Goal: Task Accomplishment & Management: Use online tool/utility

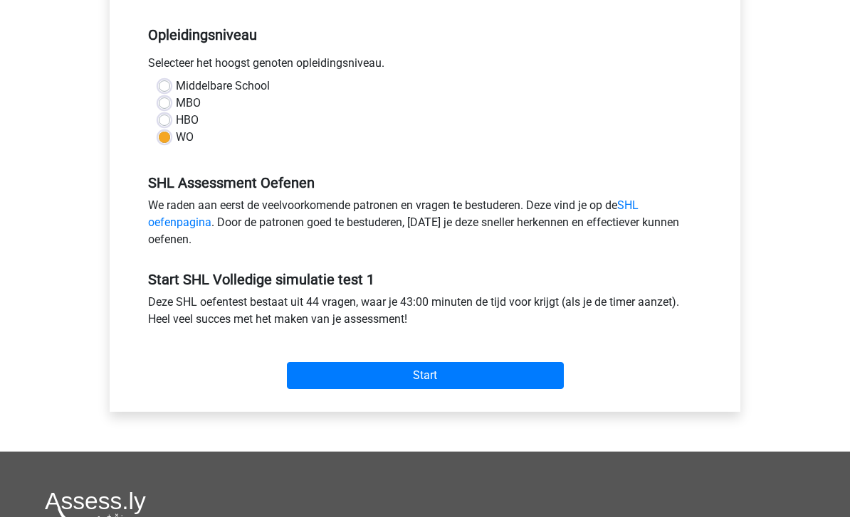
scroll to position [443, 0]
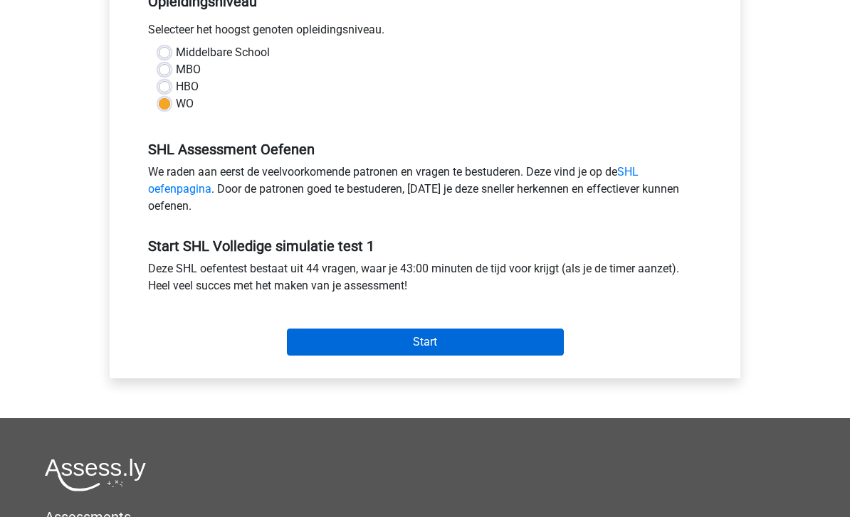
click at [354, 332] on input "Start" at bounding box center [425, 343] width 277 height 27
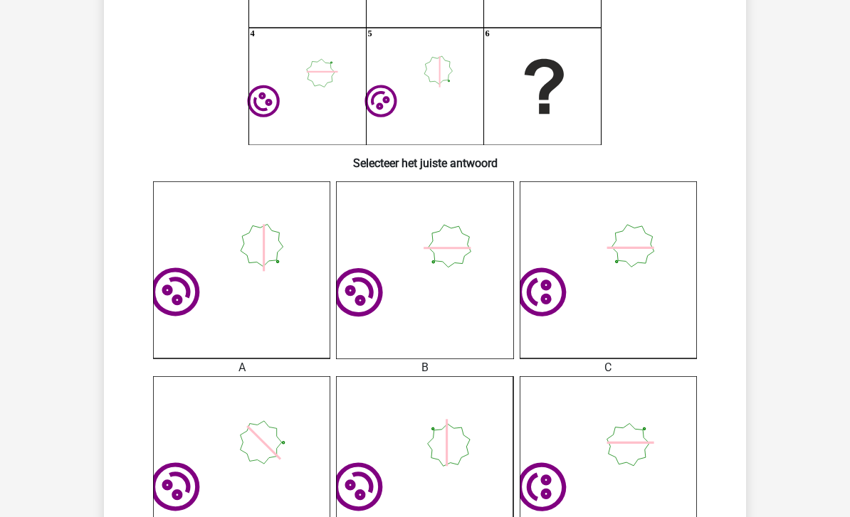
scroll to position [258, 0]
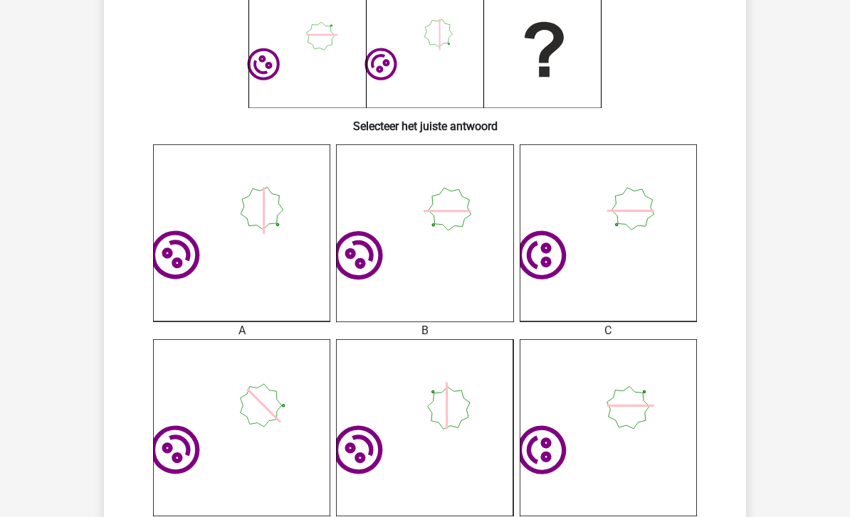
click at [468, 253] on icon "image/svg+xml" at bounding box center [424, 232] width 177 height 177
click at [380, 263] on icon at bounding box center [358, 255] width 63 height 63
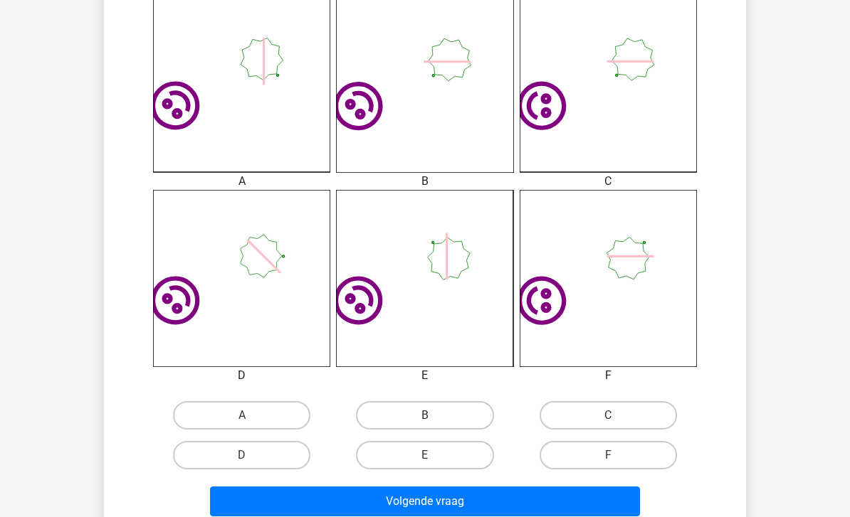
scroll to position [407, 0]
click at [441, 414] on label "B" at bounding box center [424, 415] width 137 height 28
click at [434, 416] on input "B" at bounding box center [429, 420] width 9 height 9
radio input "true"
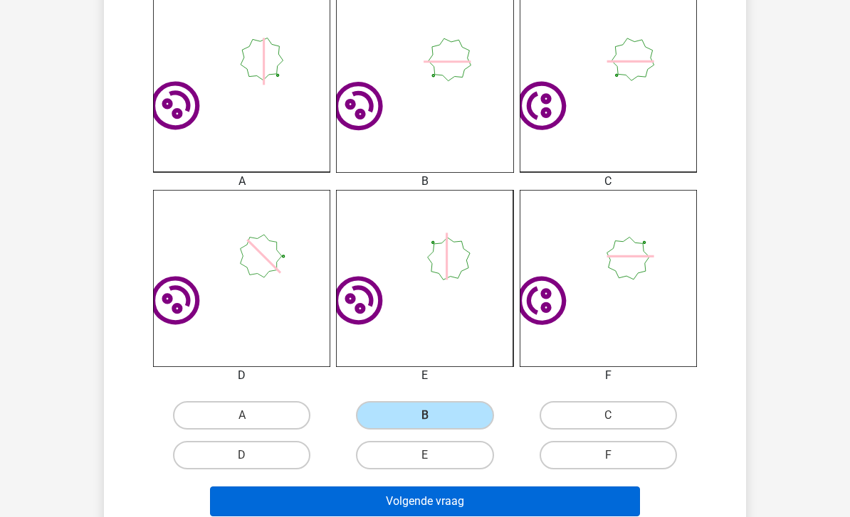
click at [458, 509] on button "Volgende vraag" at bounding box center [425, 502] width 431 height 30
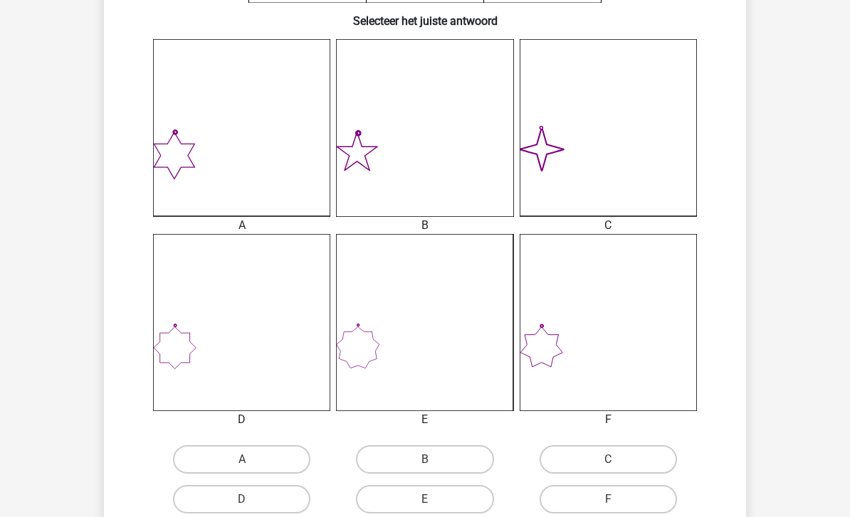
scroll to position [363, 0]
click at [626, 456] on label "C" at bounding box center [607, 460] width 137 height 28
click at [617, 460] on input "C" at bounding box center [612, 464] width 9 height 9
radio input "true"
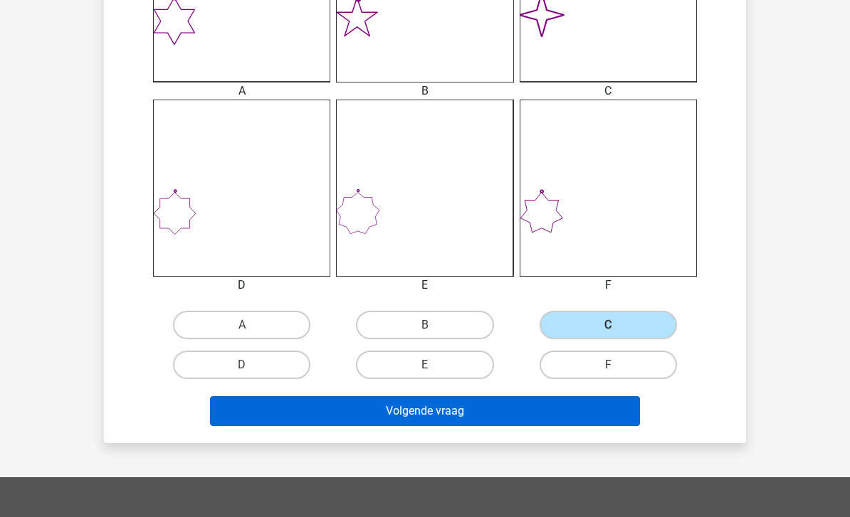
click at [574, 410] on button "Volgende vraag" at bounding box center [425, 411] width 431 height 30
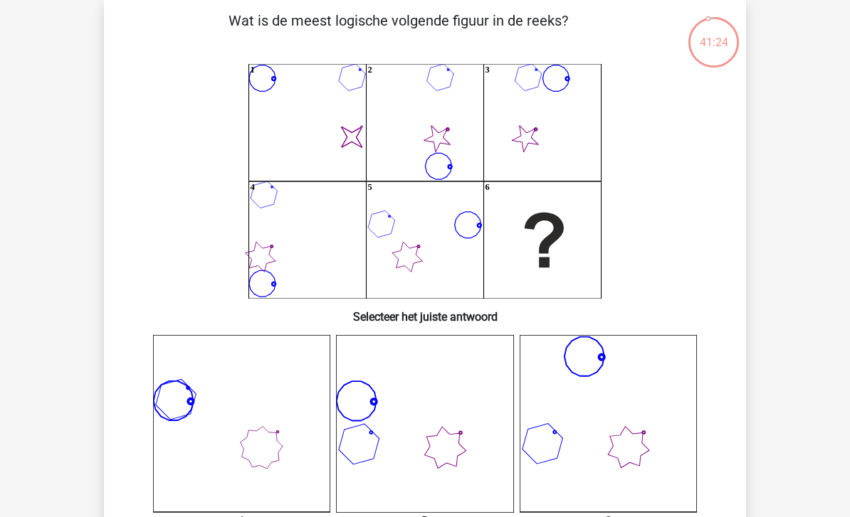
scroll to position [68, 0]
click at [447, 90] on icon "image/svg+xml 1 2 3 4 5 6" at bounding box center [425, 180] width 574 height 235
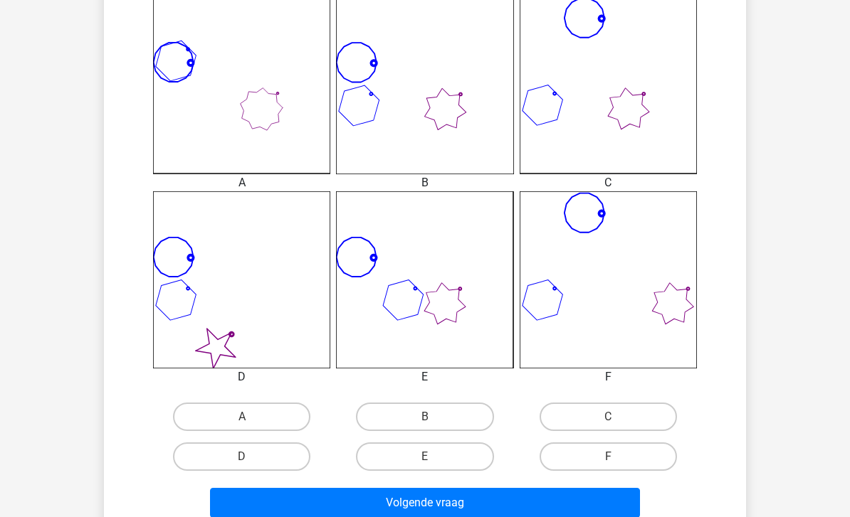
scroll to position [413, 0]
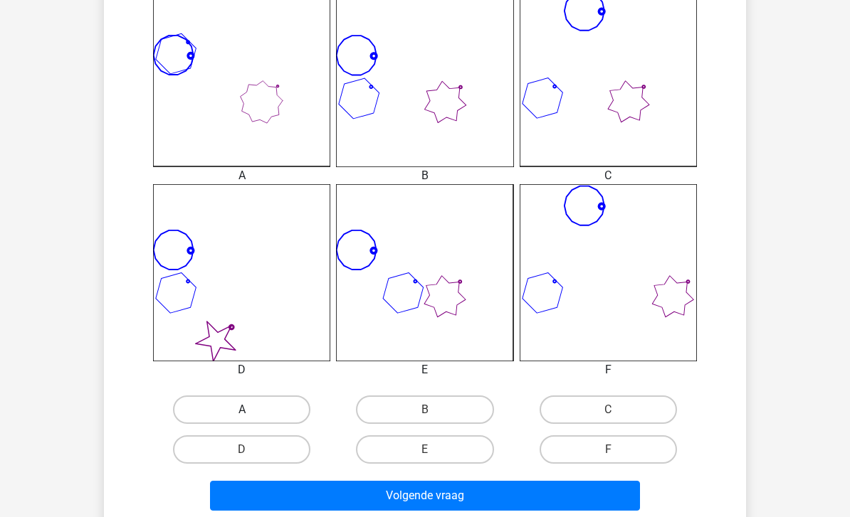
click at [277, 401] on label "A" at bounding box center [241, 410] width 137 height 28
click at [251, 410] on input "A" at bounding box center [246, 414] width 9 height 9
radio input "true"
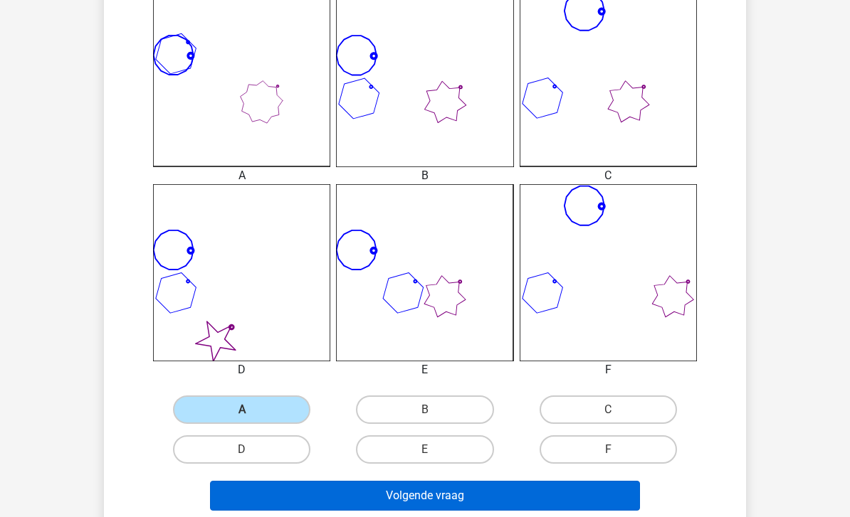
click at [384, 484] on button "Volgende vraag" at bounding box center [425, 496] width 431 height 30
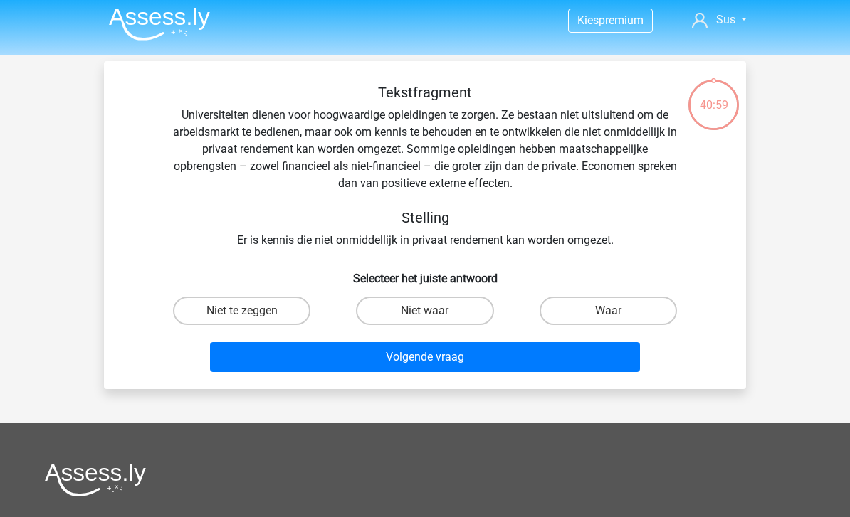
scroll to position [0, 0]
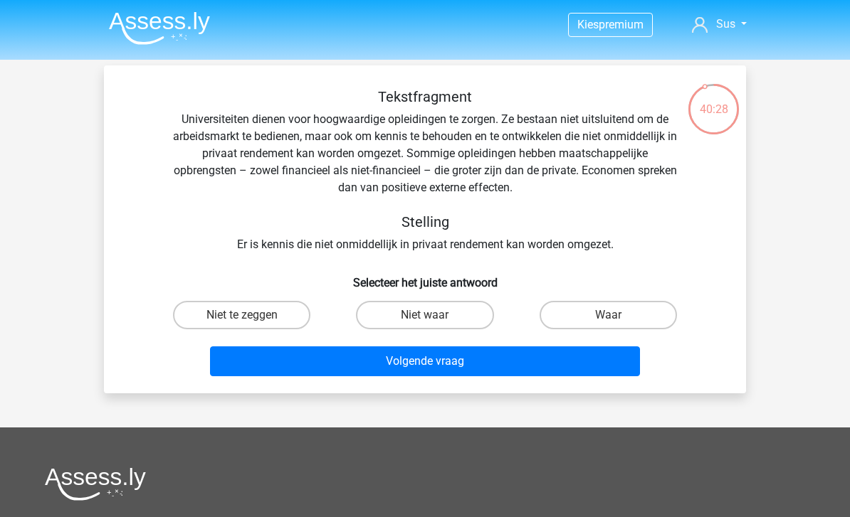
click at [616, 298] on div "Waar" at bounding box center [608, 315] width 183 height 40
click at [608, 313] on label "Waar" at bounding box center [607, 315] width 137 height 28
click at [608, 315] on input "Waar" at bounding box center [612, 319] width 9 height 9
radio input "true"
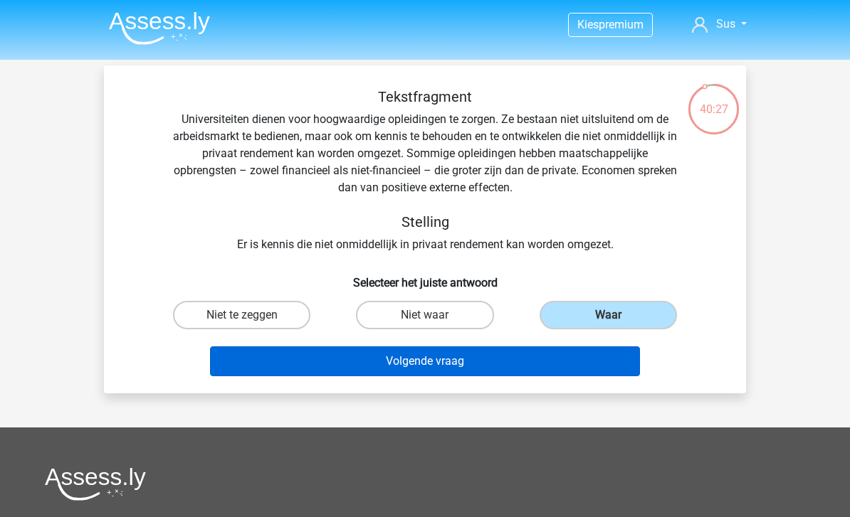
click at [571, 367] on button "Volgende vraag" at bounding box center [425, 362] width 431 height 30
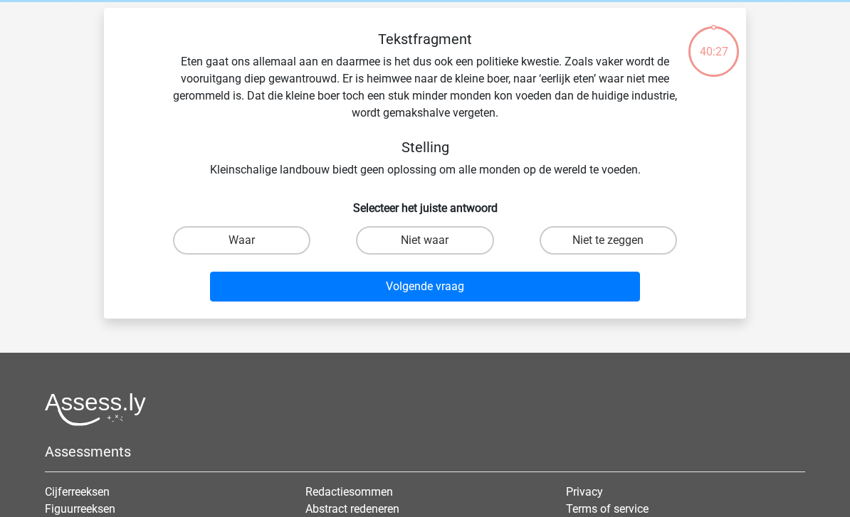
scroll to position [65, 0]
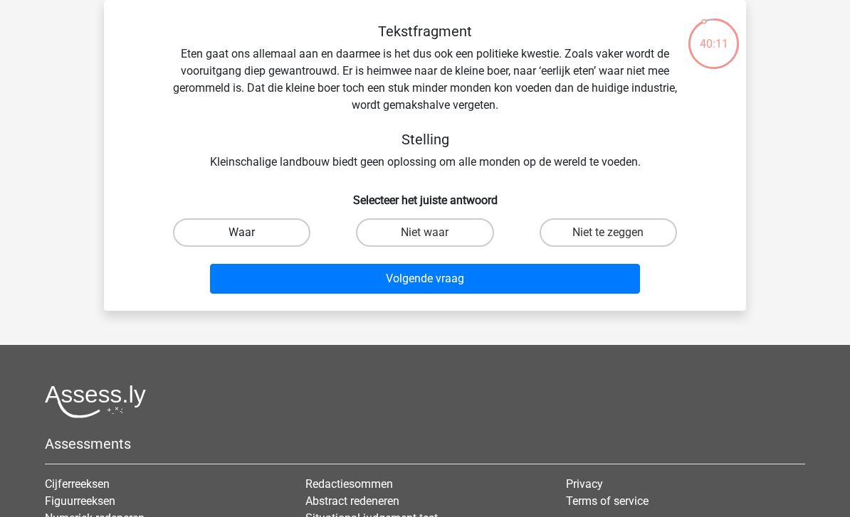
click at [280, 220] on label "Waar" at bounding box center [241, 232] width 137 height 28
click at [251, 233] on input "Waar" at bounding box center [246, 237] width 9 height 9
radio input "true"
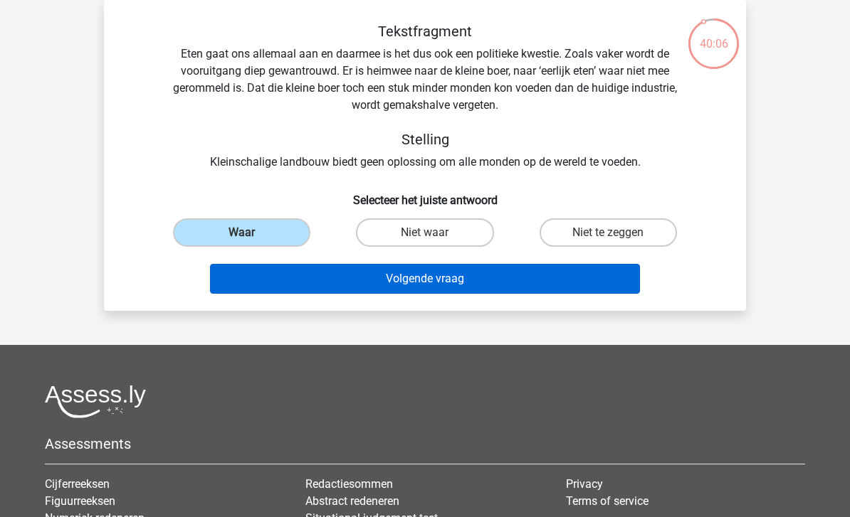
click at [556, 282] on button "Volgende vraag" at bounding box center [425, 279] width 431 height 30
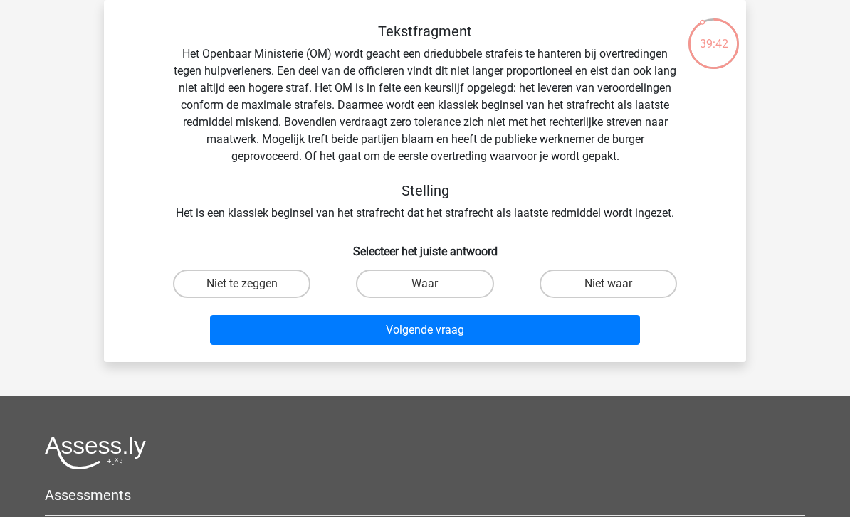
click at [609, 292] on input "Niet waar" at bounding box center [612, 288] width 9 height 9
radio input "true"
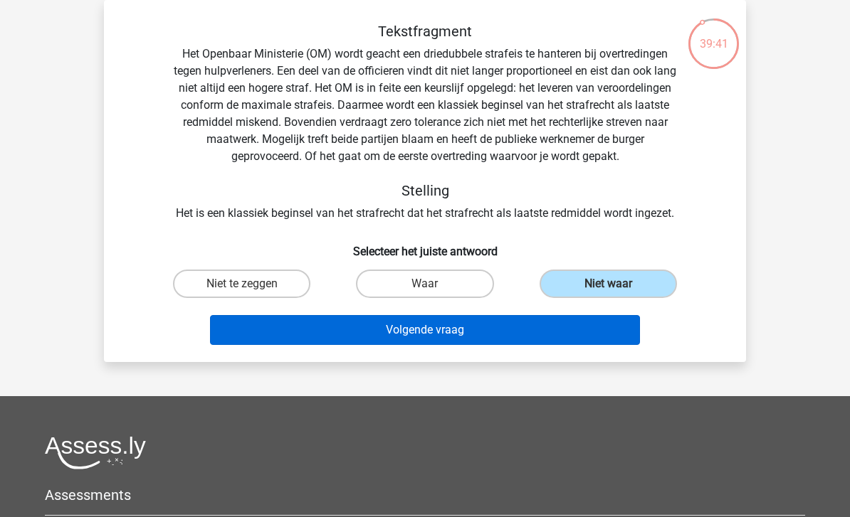
click at [578, 340] on button "Volgende vraag" at bounding box center [425, 330] width 431 height 30
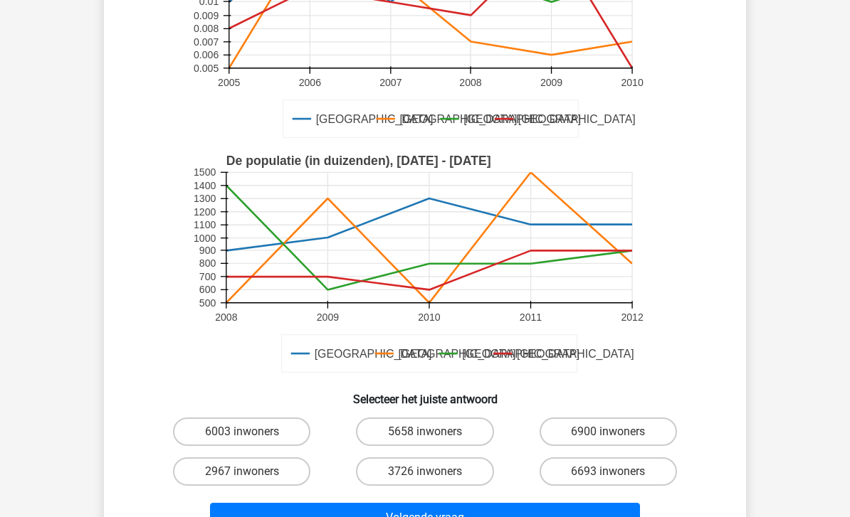
scroll to position [222, 0]
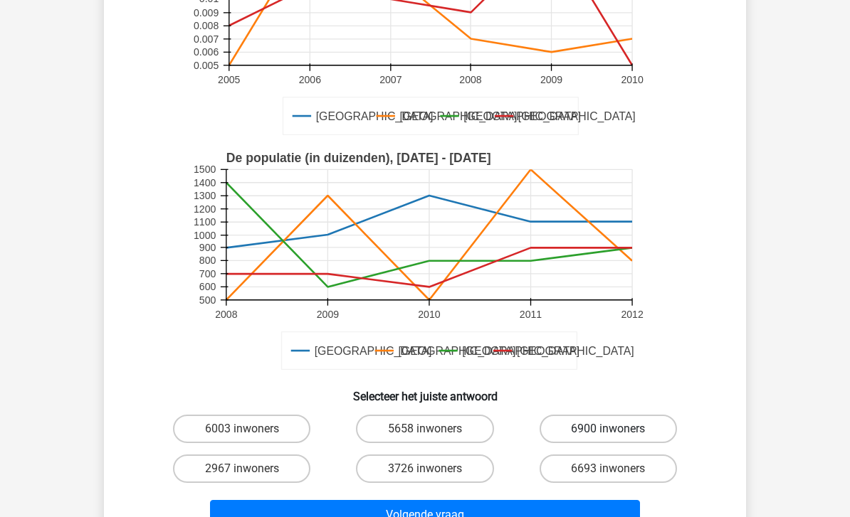
click at [604, 426] on label "6900 inwoners" at bounding box center [607, 429] width 137 height 28
click at [608, 429] on input "6900 inwoners" at bounding box center [612, 433] width 9 height 9
radio input "true"
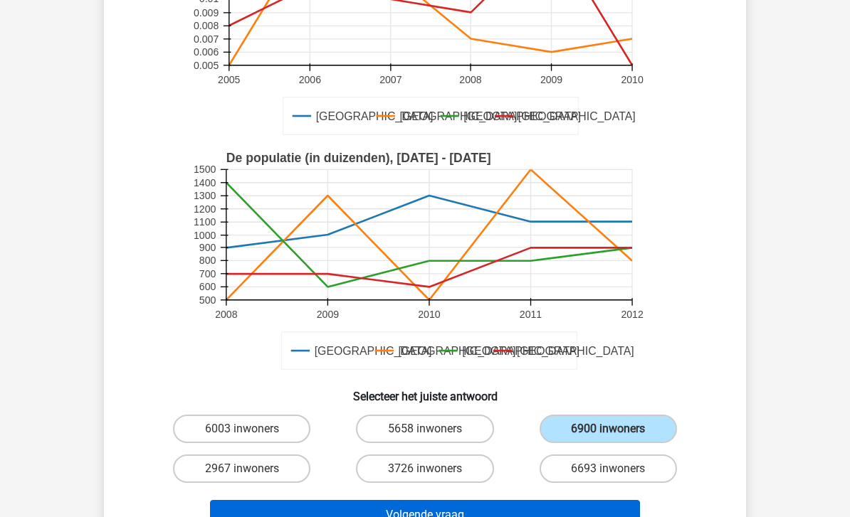
click at [552, 502] on button "Volgende vraag" at bounding box center [425, 515] width 431 height 30
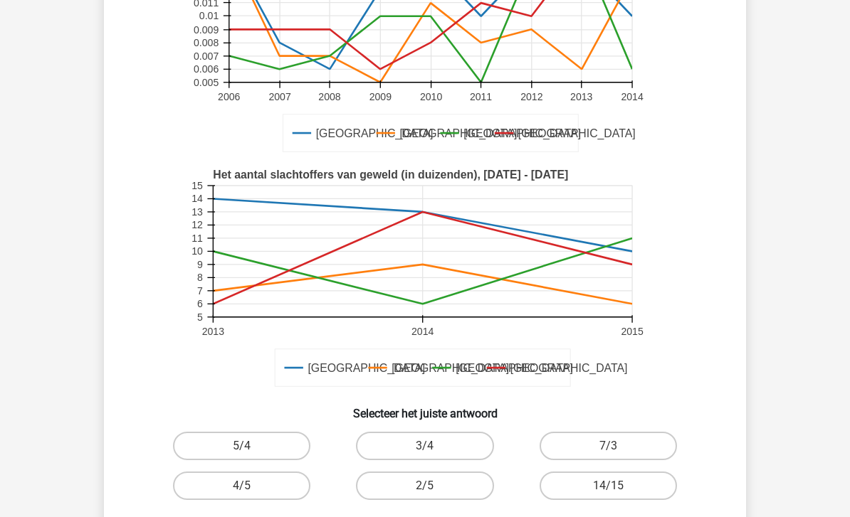
scroll to position [253, 0]
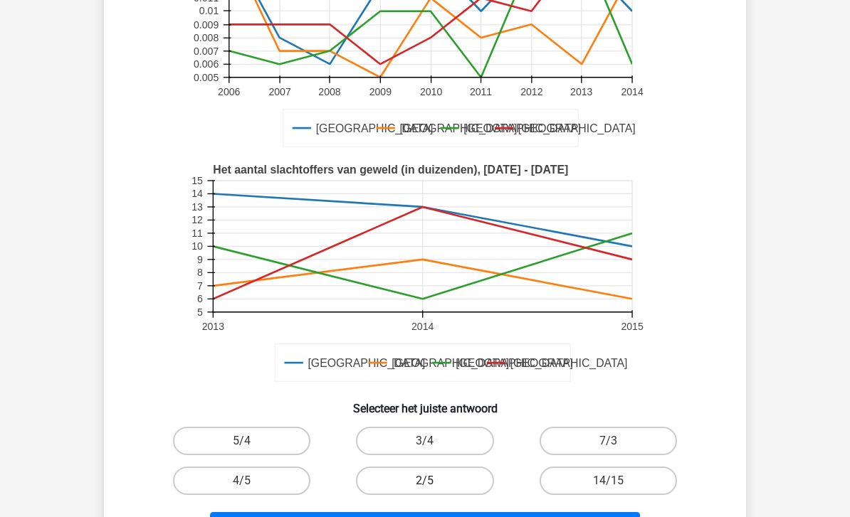
click at [453, 472] on label "2/5" at bounding box center [424, 481] width 137 height 28
click at [434, 481] on input "2/5" at bounding box center [429, 485] width 9 height 9
radio input "true"
click at [475, 467] on label "2/5" at bounding box center [424, 481] width 137 height 28
click at [434, 481] on input "2/5" at bounding box center [429, 485] width 9 height 9
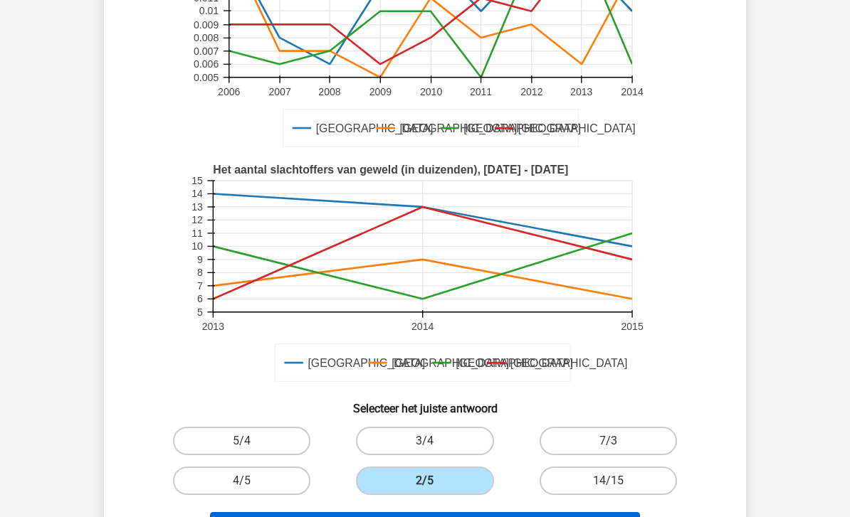
click at [505, 512] on button "Volgende vraag" at bounding box center [425, 527] width 431 height 30
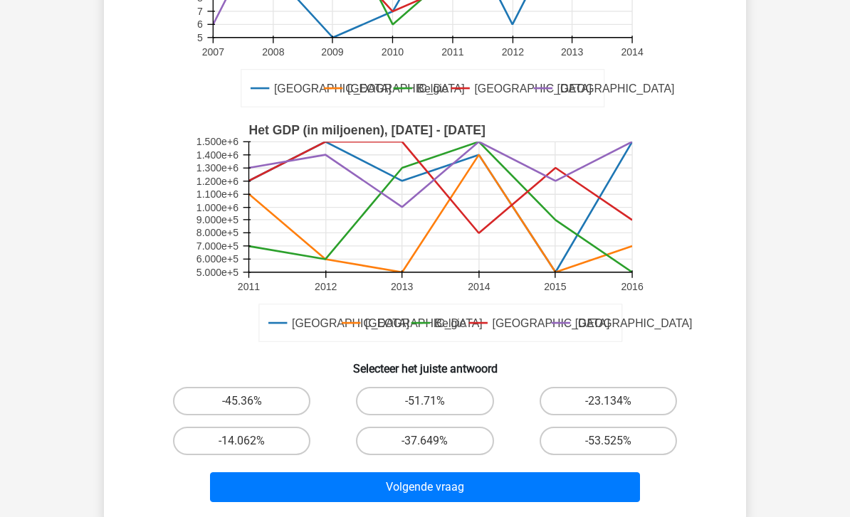
scroll to position [275, 0]
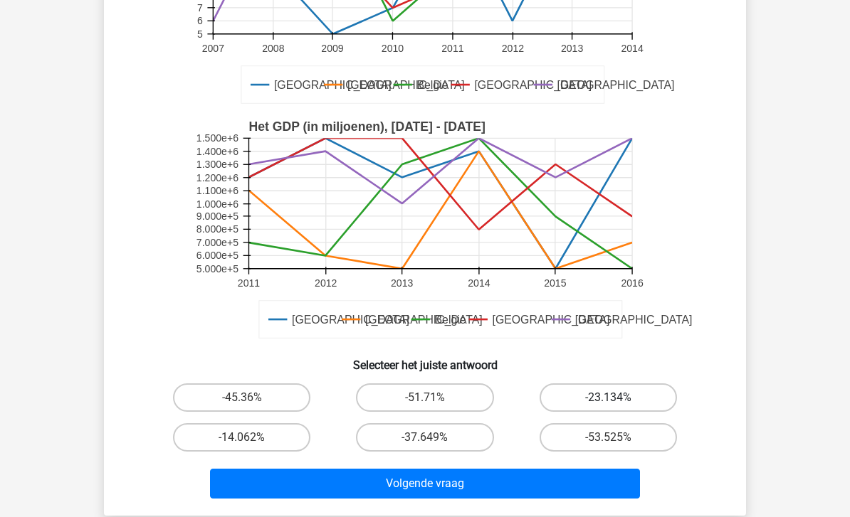
click at [627, 389] on label "-23.134%" at bounding box center [607, 398] width 137 height 28
click at [617, 398] on input "-23.134%" at bounding box center [612, 402] width 9 height 9
radio input "true"
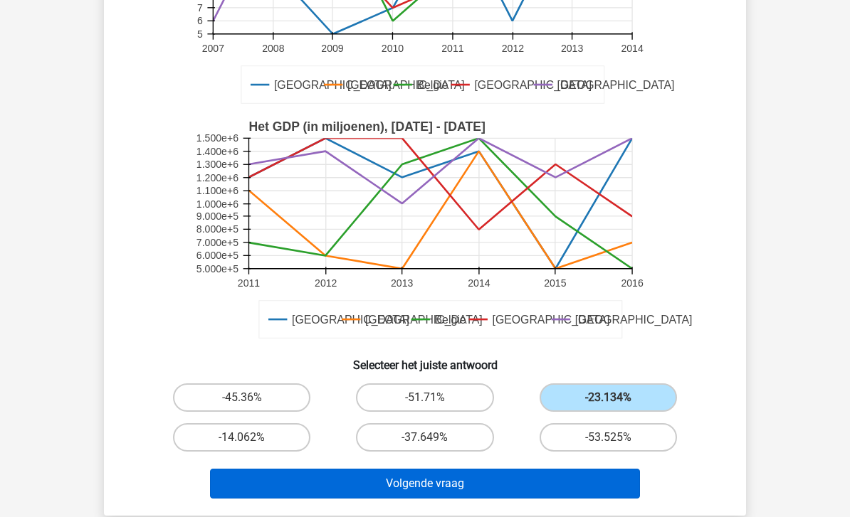
click at [502, 484] on button "Volgende vraag" at bounding box center [425, 484] width 431 height 30
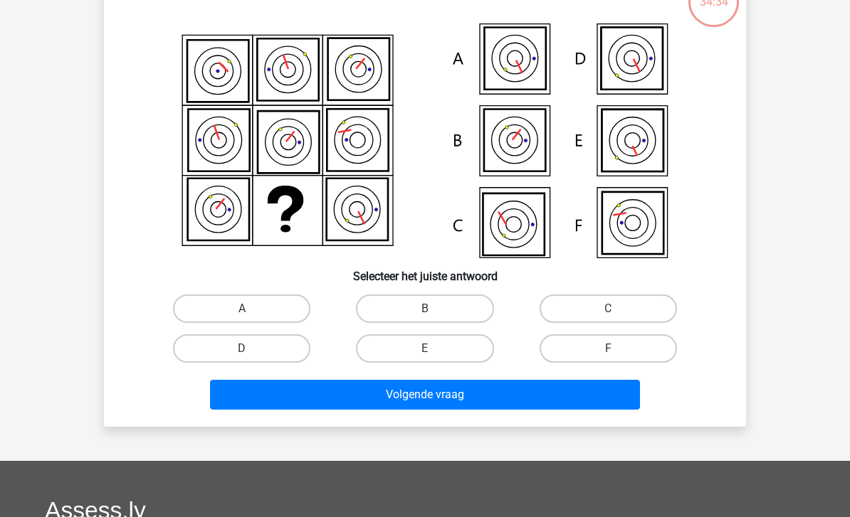
scroll to position [65, 0]
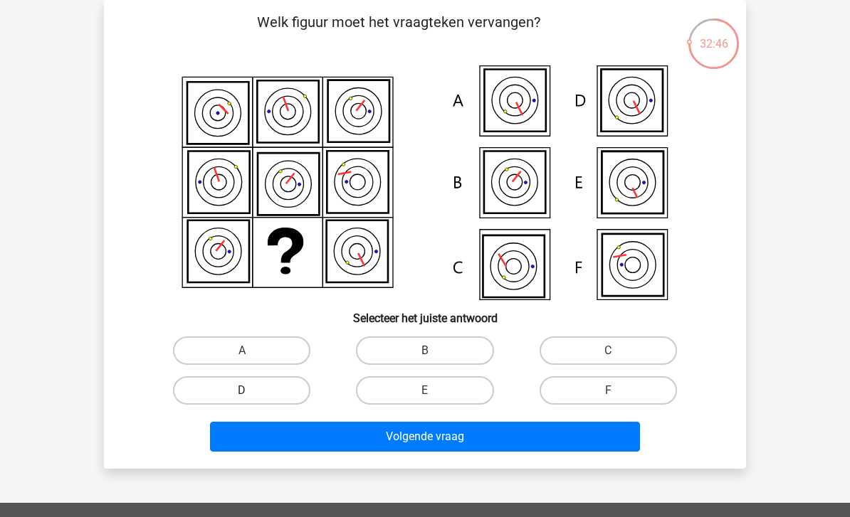
click at [276, 387] on label "D" at bounding box center [241, 391] width 137 height 28
click at [251, 391] on input "D" at bounding box center [246, 395] width 9 height 9
radio input "true"
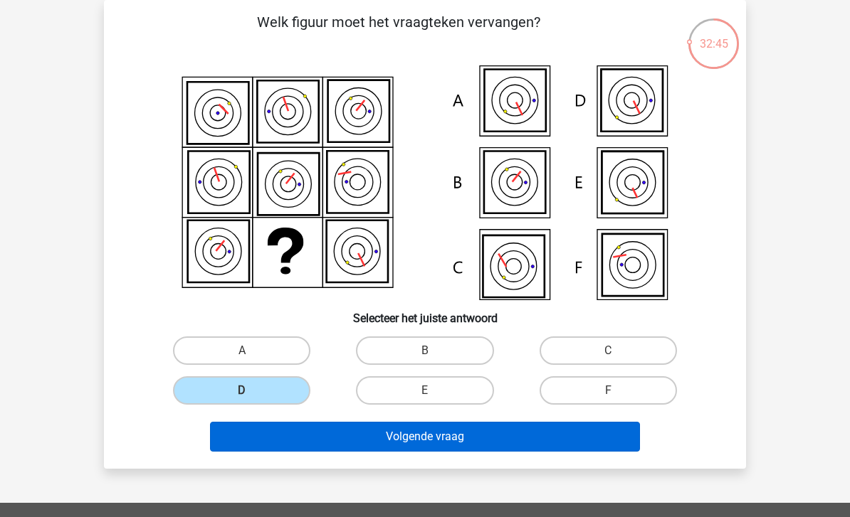
click at [337, 436] on button "Volgende vraag" at bounding box center [425, 437] width 431 height 30
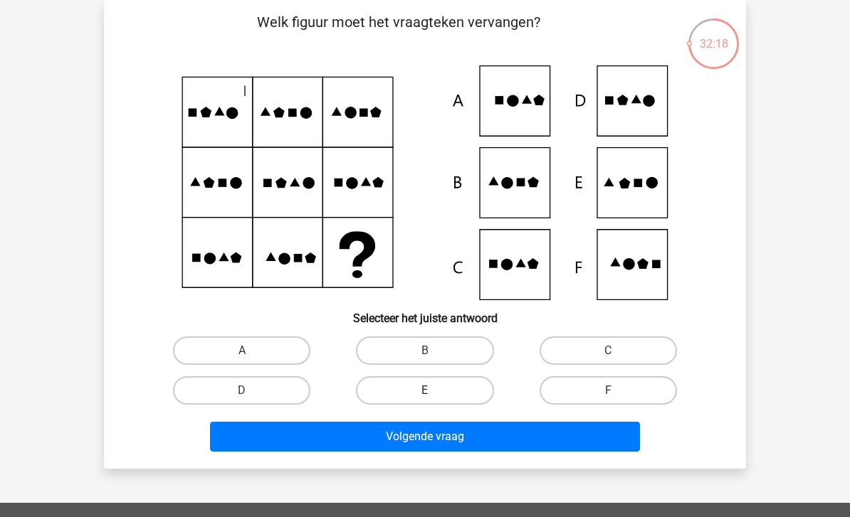
click at [458, 382] on label "E" at bounding box center [424, 391] width 137 height 28
click at [434, 391] on input "E" at bounding box center [429, 395] width 9 height 9
radio input "true"
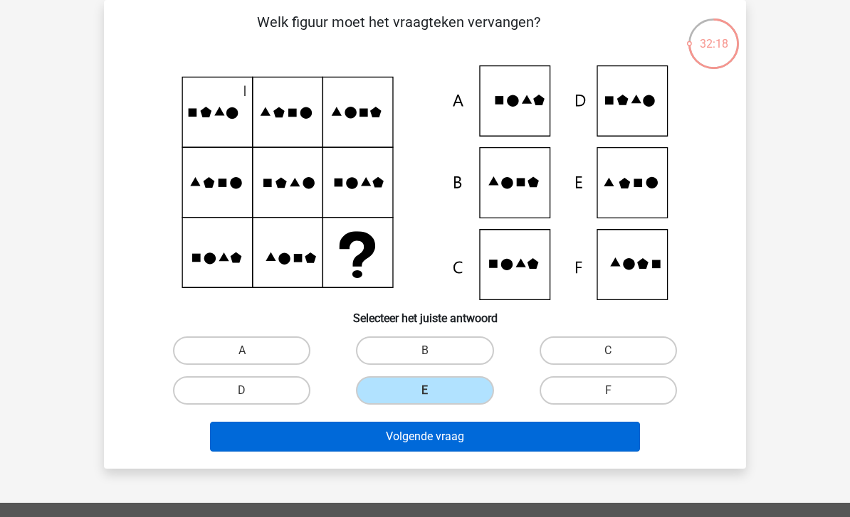
click at [450, 442] on button "Volgende vraag" at bounding box center [425, 437] width 431 height 30
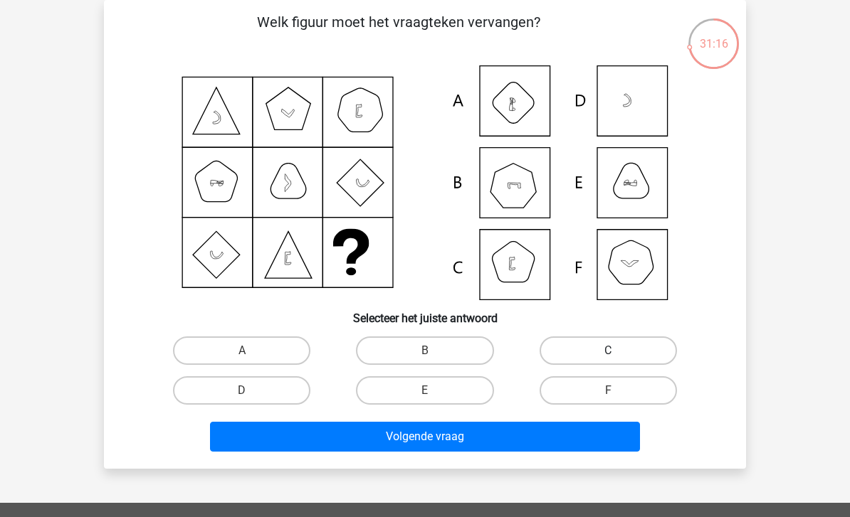
click at [586, 350] on label "C" at bounding box center [607, 351] width 137 height 28
click at [608, 351] on input "C" at bounding box center [612, 355] width 9 height 9
radio input "true"
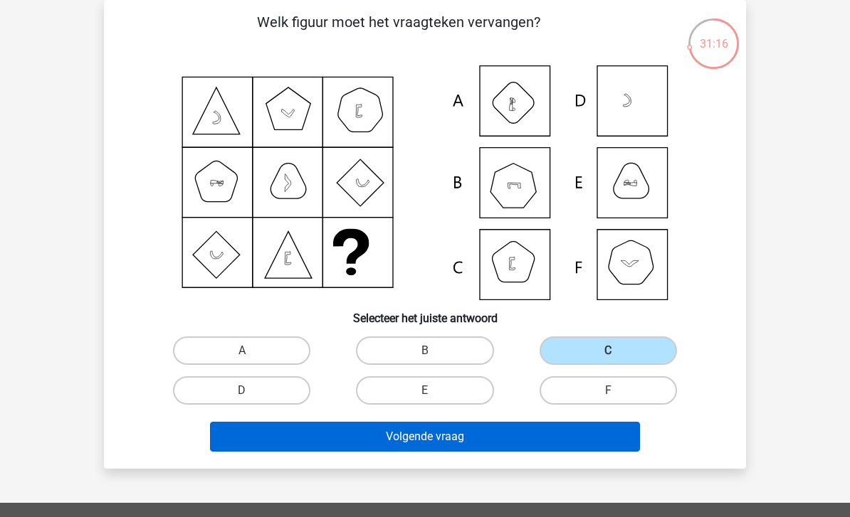
click at [532, 428] on button "Volgende vraag" at bounding box center [425, 437] width 431 height 30
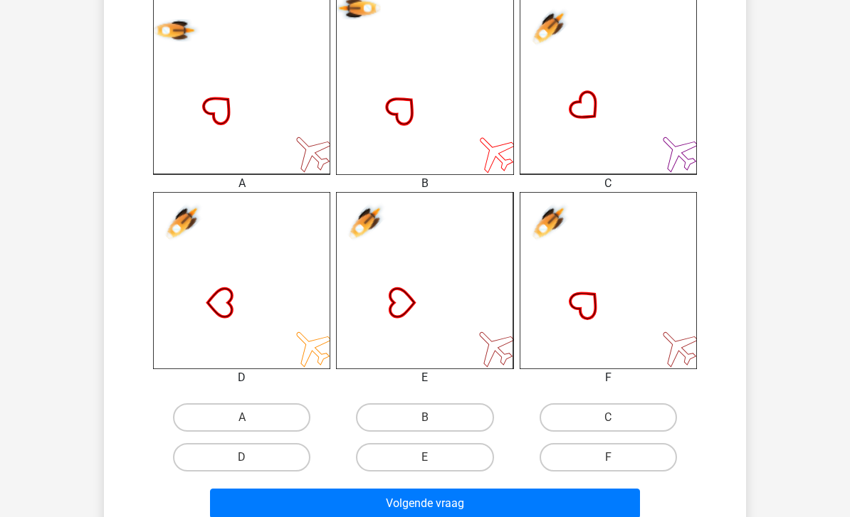
scroll to position [406, 0]
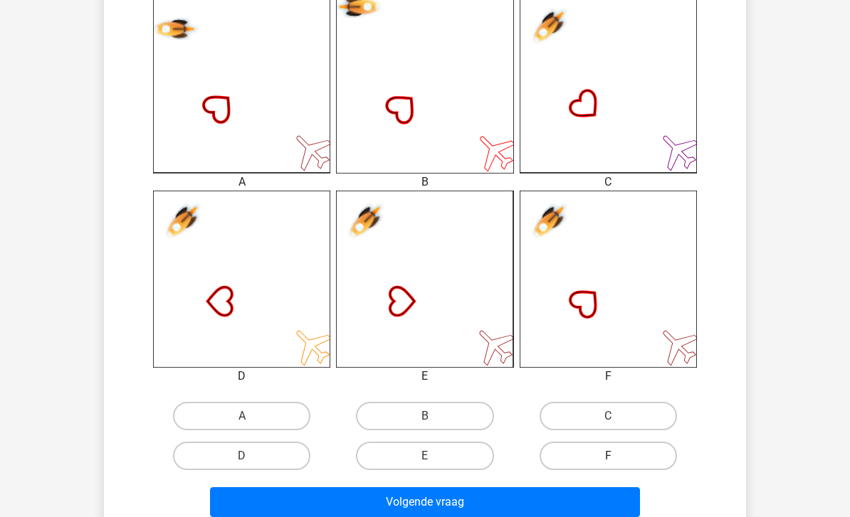
click at [628, 461] on label "F" at bounding box center [607, 456] width 137 height 28
click at [617, 461] on input "F" at bounding box center [612, 460] width 9 height 9
radio input "true"
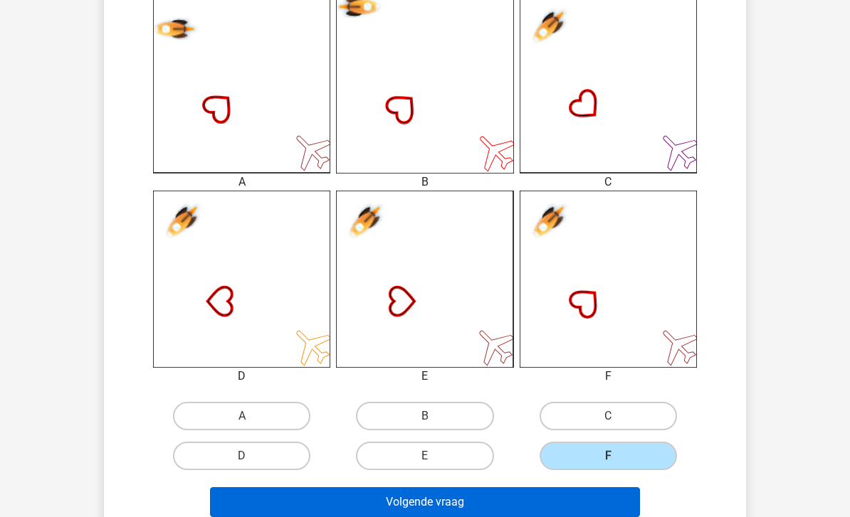
click at [575, 506] on button "Volgende vraag" at bounding box center [425, 503] width 431 height 30
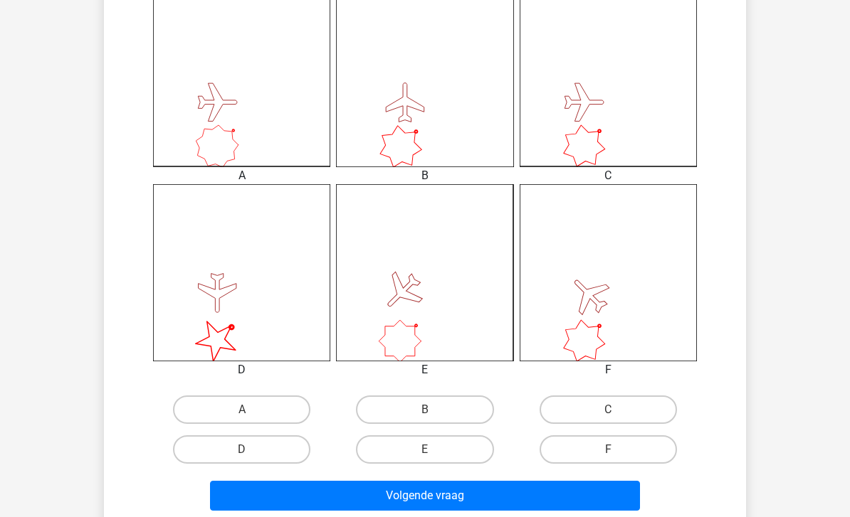
scroll to position [420, 0]
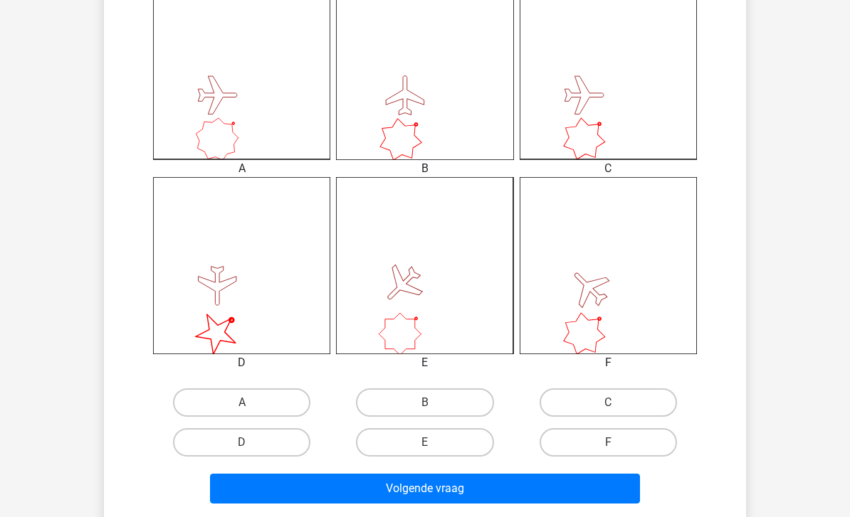
click at [612, 384] on div "C" at bounding box center [608, 403] width 183 height 40
click at [633, 403] on label "C" at bounding box center [607, 403] width 137 height 28
click at [617, 403] on input "C" at bounding box center [612, 407] width 9 height 9
radio input "true"
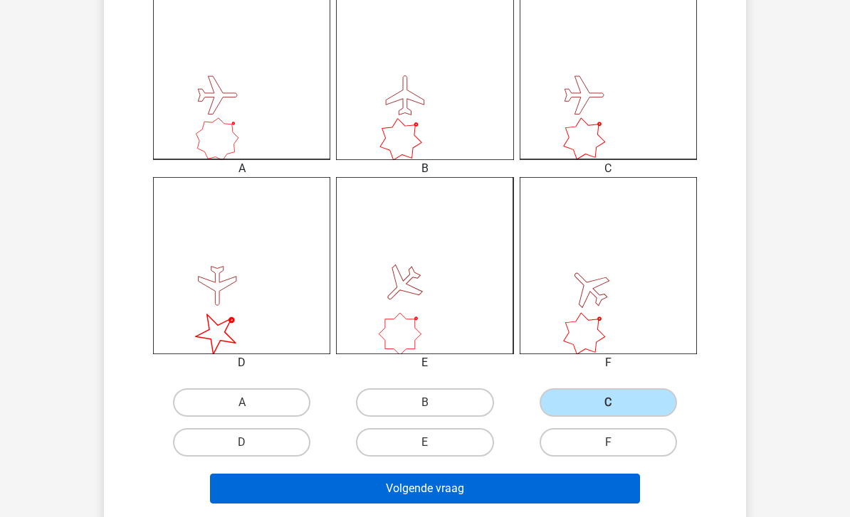
click at [590, 493] on button "Volgende vraag" at bounding box center [425, 489] width 431 height 30
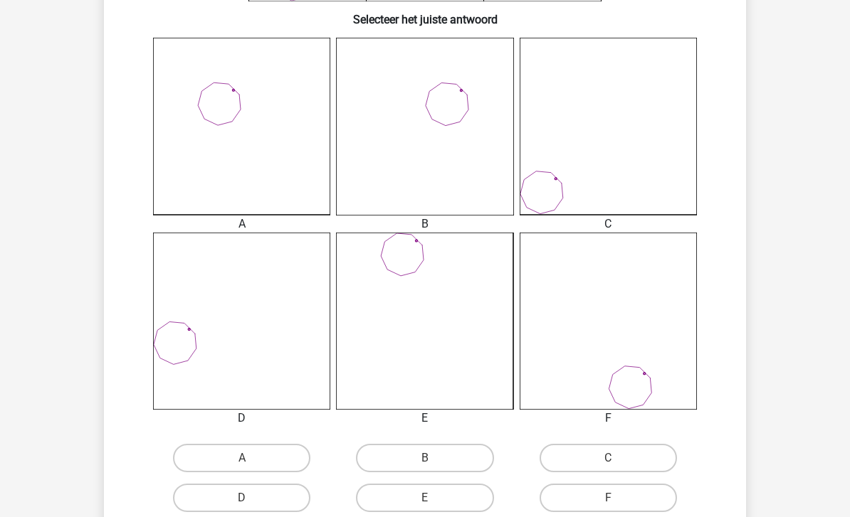
scroll to position [364, 0]
click at [283, 453] on label "A" at bounding box center [241, 458] width 137 height 28
click at [251, 458] on input "A" at bounding box center [246, 462] width 9 height 9
radio input "true"
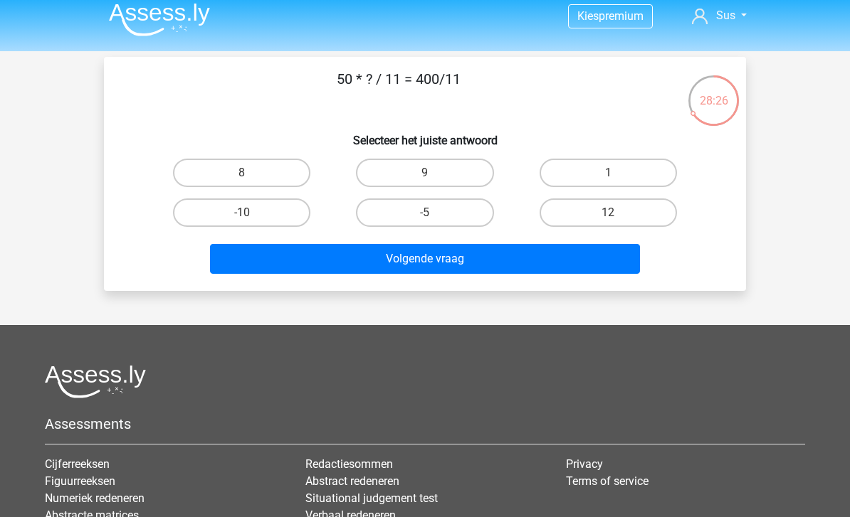
scroll to position [0, 0]
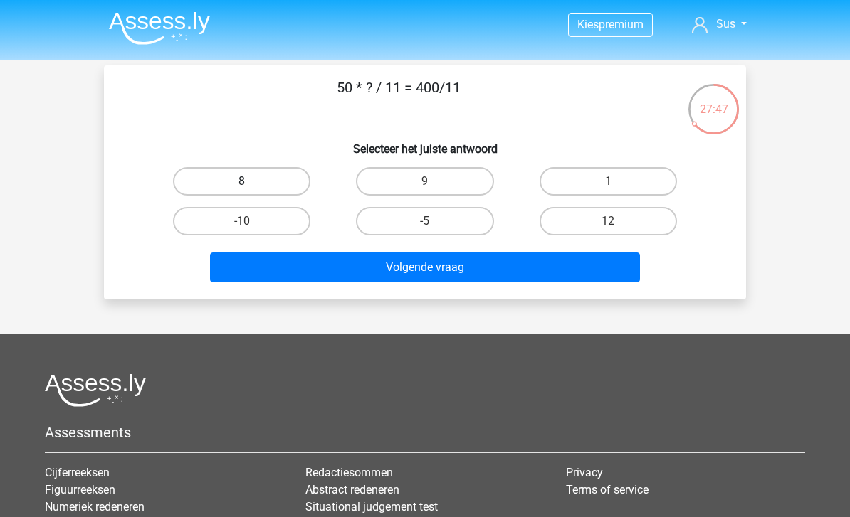
click at [268, 172] on label "8" at bounding box center [241, 181] width 137 height 28
click at [251, 181] on input "8" at bounding box center [246, 185] width 9 height 9
radio input "true"
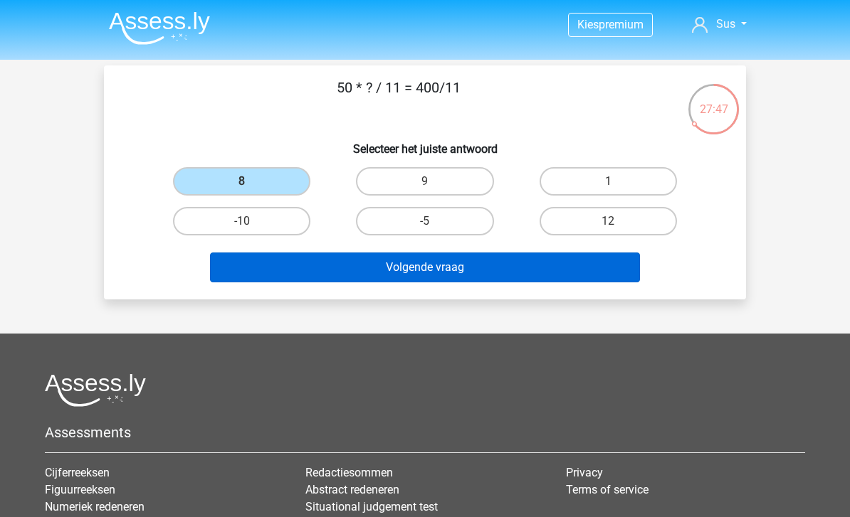
click at [327, 279] on button "Volgende vraag" at bounding box center [425, 268] width 431 height 30
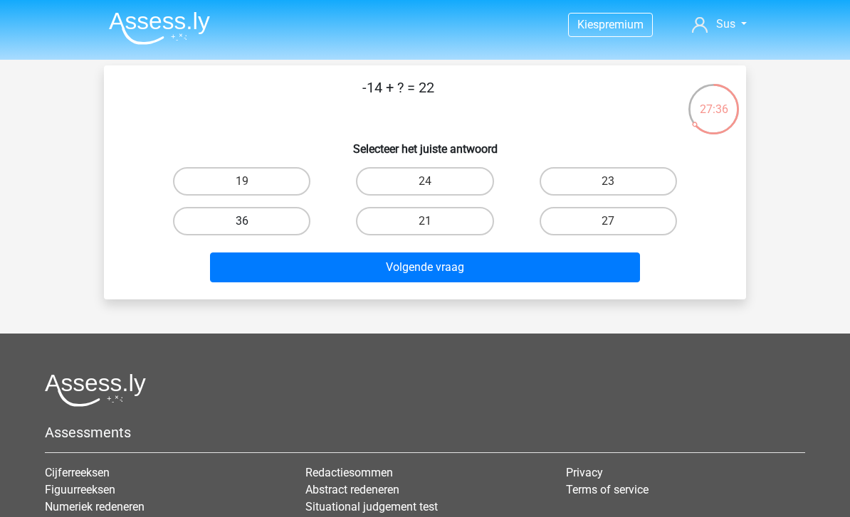
click at [268, 224] on label "36" at bounding box center [241, 221] width 137 height 28
click at [251, 224] on input "36" at bounding box center [246, 225] width 9 height 9
radio input "true"
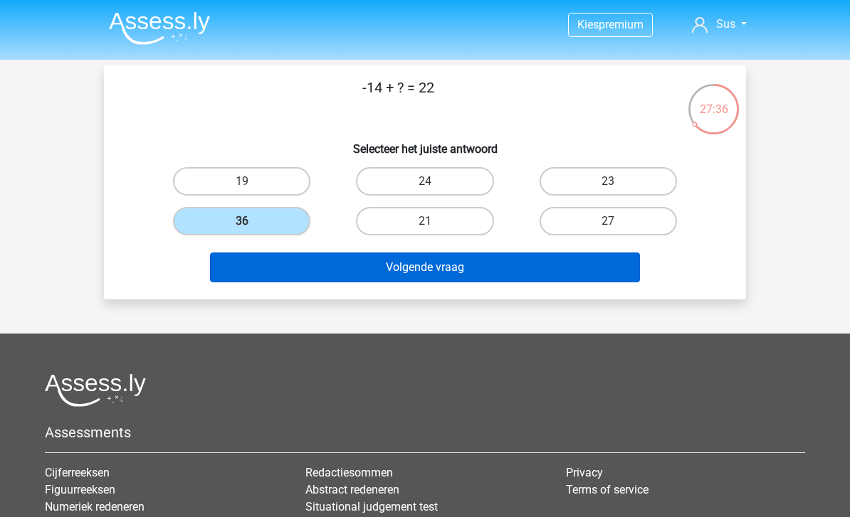
click at [290, 275] on button "Volgende vraag" at bounding box center [425, 268] width 431 height 30
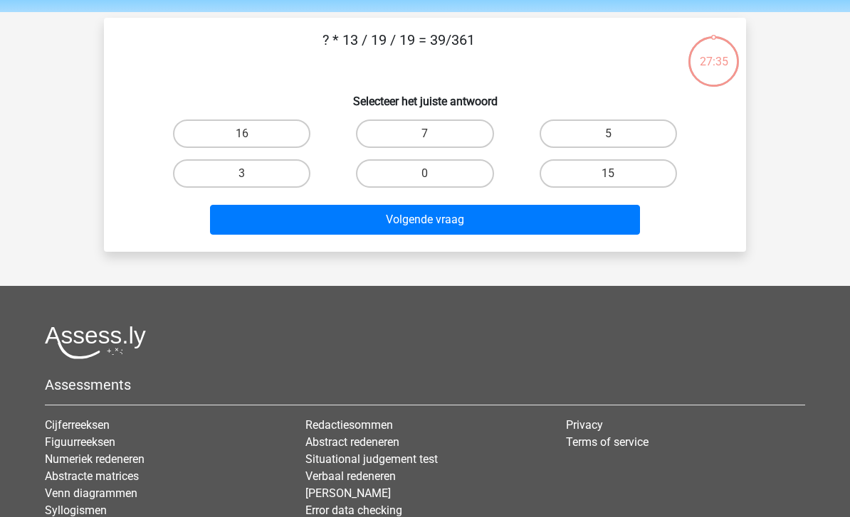
scroll to position [65, 0]
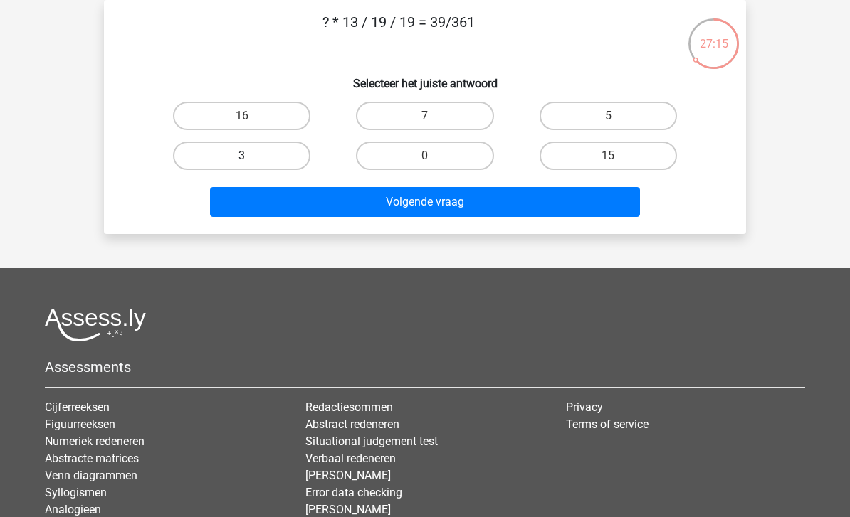
click at [276, 158] on label "3" at bounding box center [241, 156] width 137 height 28
click at [251, 158] on input "3" at bounding box center [246, 160] width 9 height 9
radio input "true"
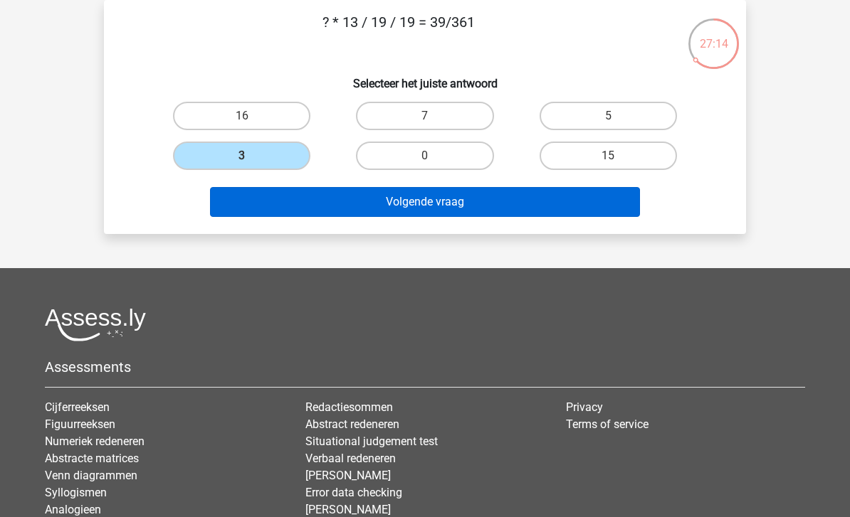
click at [313, 212] on button "Volgende vraag" at bounding box center [425, 202] width 431 height 30
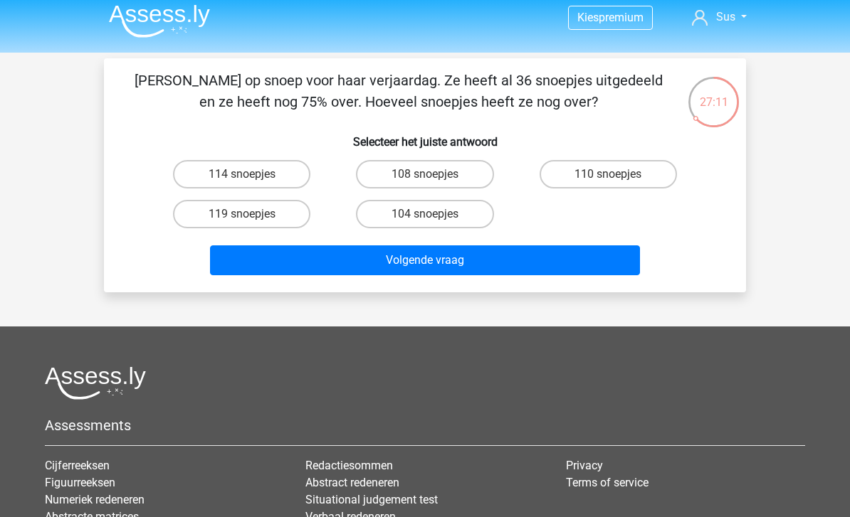
scroll to position [7, 0]
click at [270, 210] on label "119 snoepjes" at bounding box center [241, 214] width 137 height 28
click at [251, 214] on input "119 snoepjes" at bounding box center [246, 218] width 9 height 9
radio input "true"
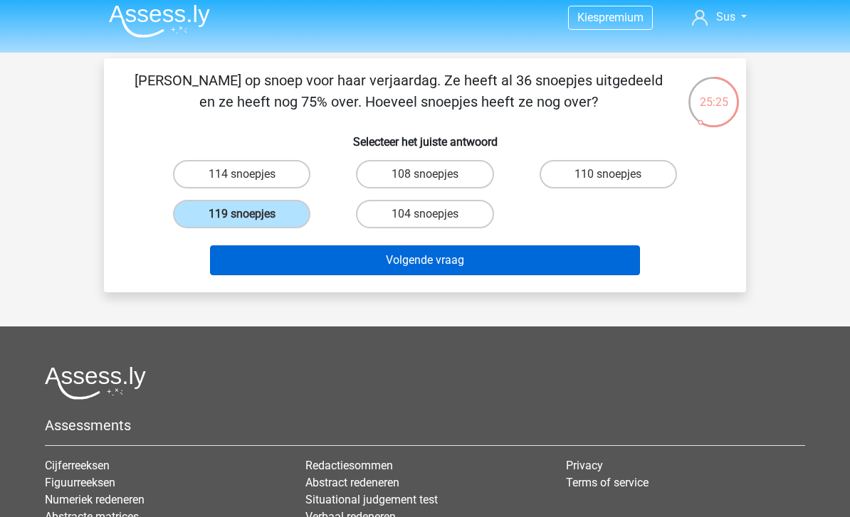
click at [451, 254] on button "Volgende vraag" at bounding box center [425, 261] width 431 height 30
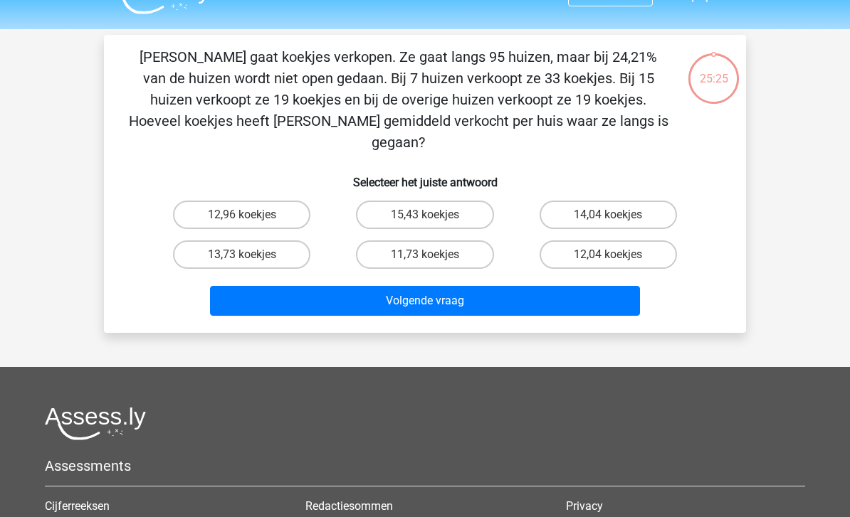
scroll to position [65, 0]
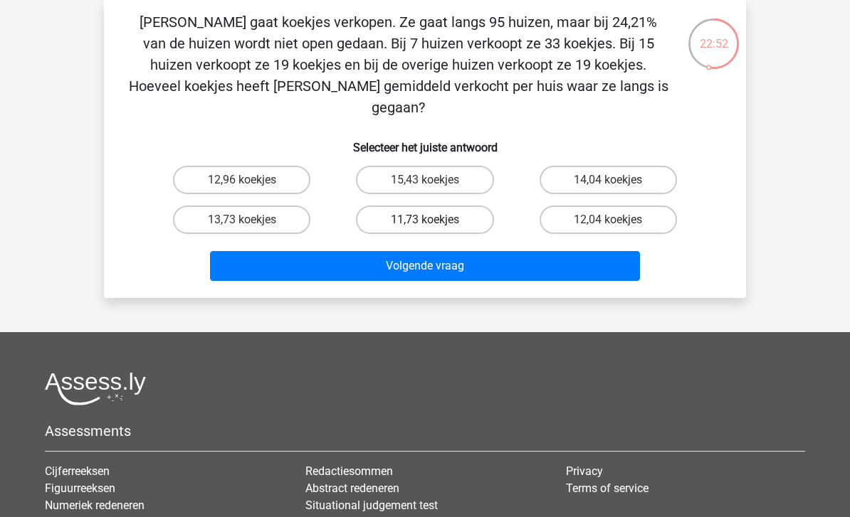
click at [461, 206] on label "11,73 koekjes" at bounding box center [424, 220] width 137 height 28
click at [434, 220] on input "11,73 koekjes" at bounding box center [429, 224] width 9 height 9
radio input "true"
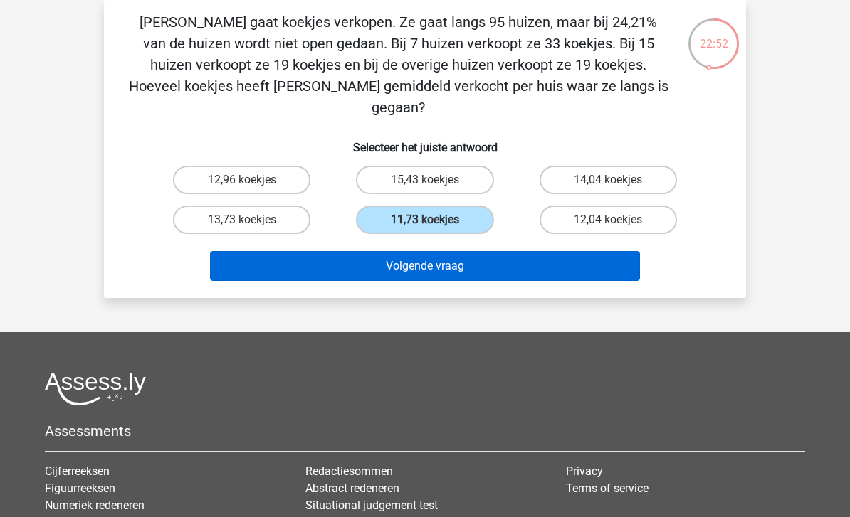
click at [470, 251] on button "Volgende vraag" at bounding box center [425, 266] width 431 height 30
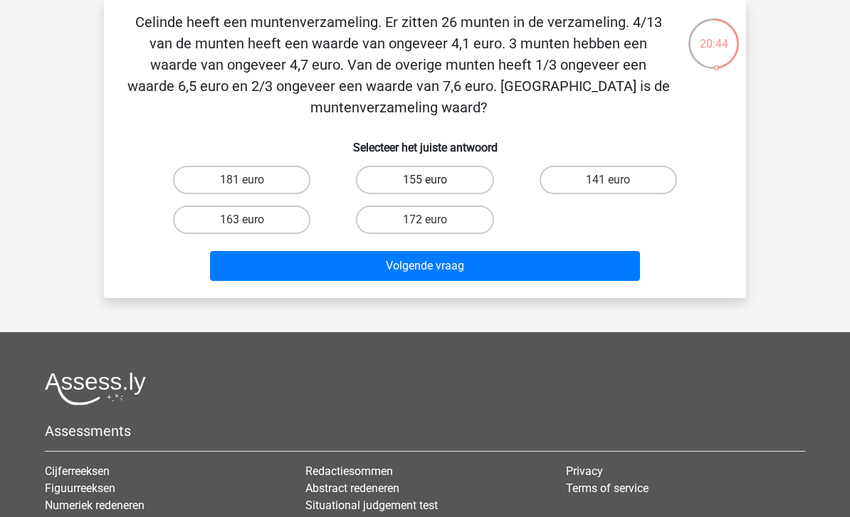
click at [458, 181] on label "155 euro" at bounding box center [424, 180] width 137 height 28
click at [434, 181] on input "155 euro" at bounding box center [429, 184] width 9 height 9
radio input "true"
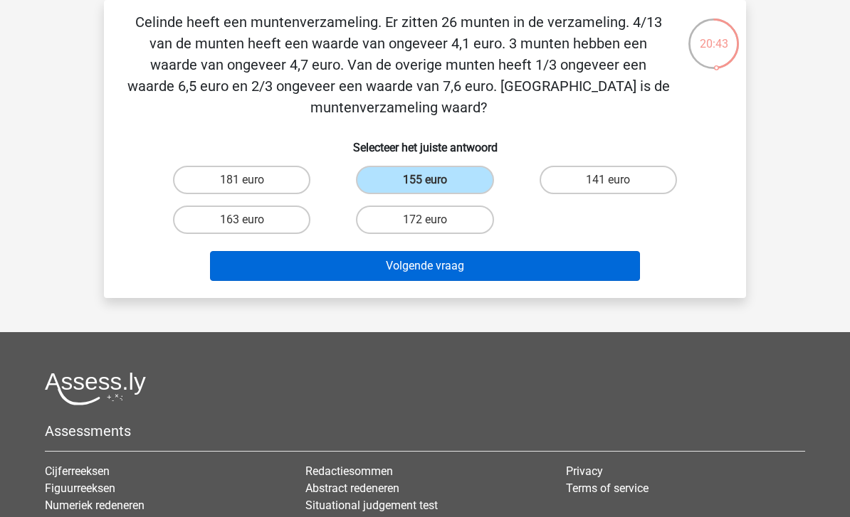
click at [486, 280] on button "Volgende vraag" at bounding box center [425, 266] width 431 height 30
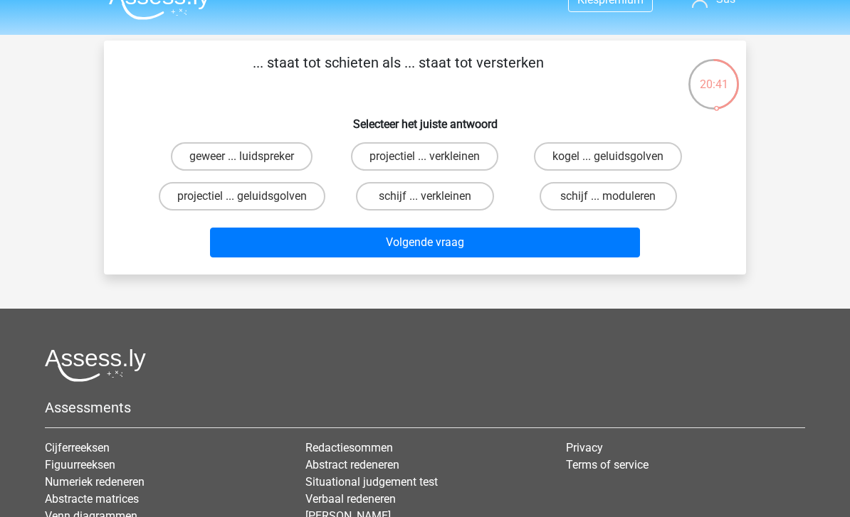
scroll to position [0, 0]
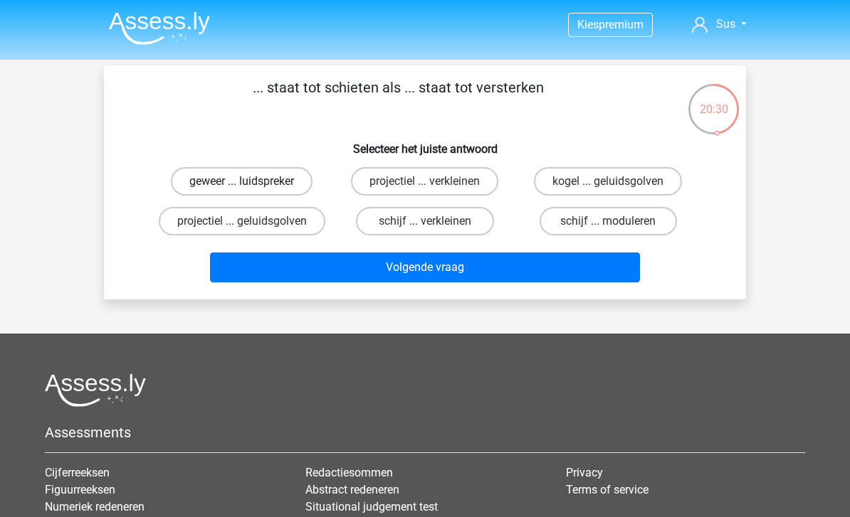
click at [263, 168] on label "geweer ... luidspreker" at bounding box center [242, 181] width 142 height 28
click at [251, 181] on input "geweer ... luidspreker" at bounding box center [246, 185] width 9 height 9
radio input "true"
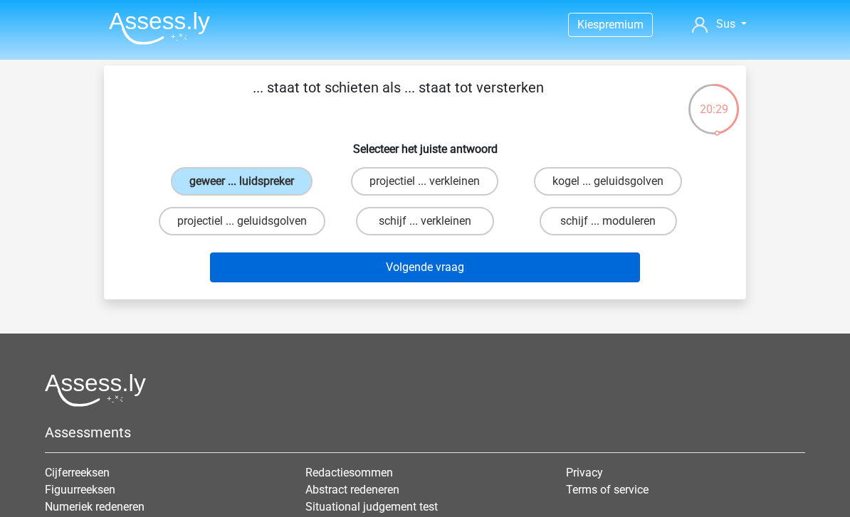
click at [352, 271] on button "Volgende vraag" at bounding box center [425, 268] width 431 height 30
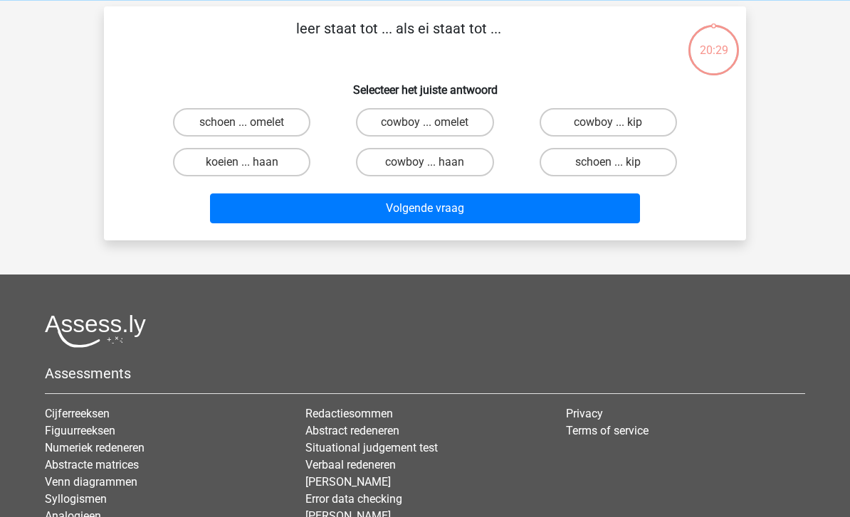
scroll to position [65, 0]
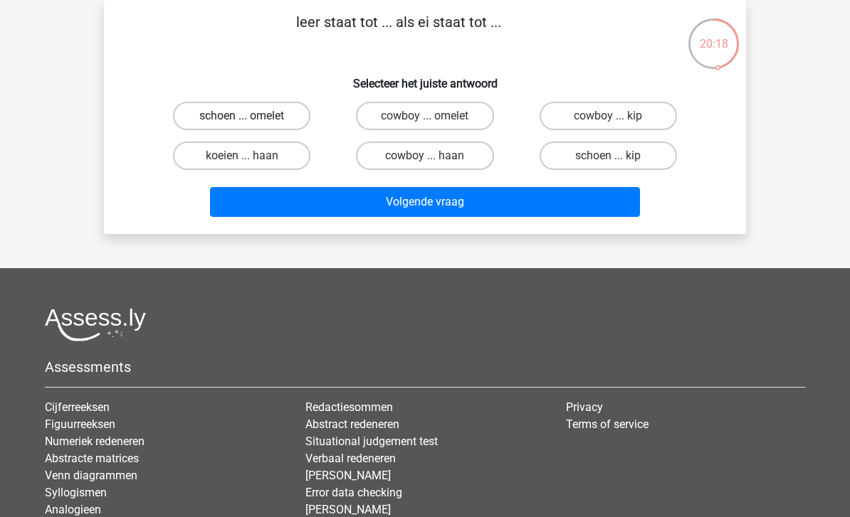
click at [275, 112] on label "schoen ... omelet" at bounding box center [241, 116] width 137 height 28
click at [251, 116] on input "schoen ... omelet" at bounding box center [246, 120] width 9 height 9
radio input "true"
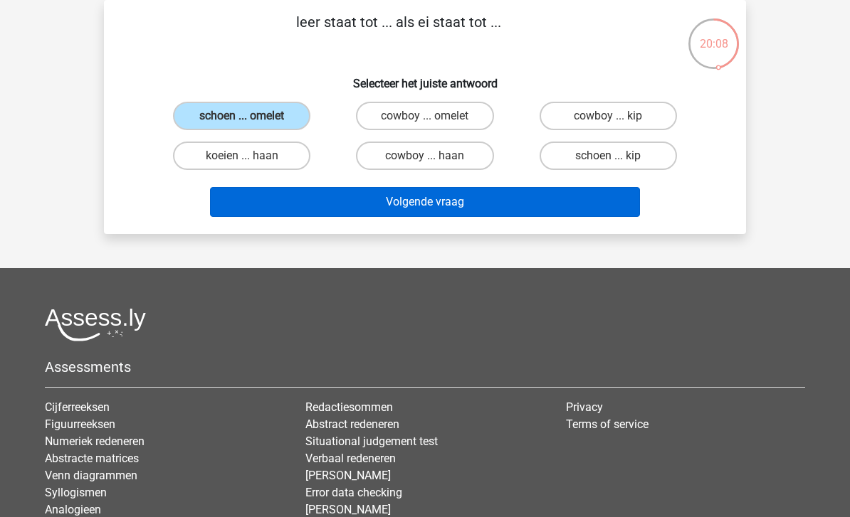
click at [589, 206] on button "Volgende vraag" at bounding box center [425, 202] width 431 height 30
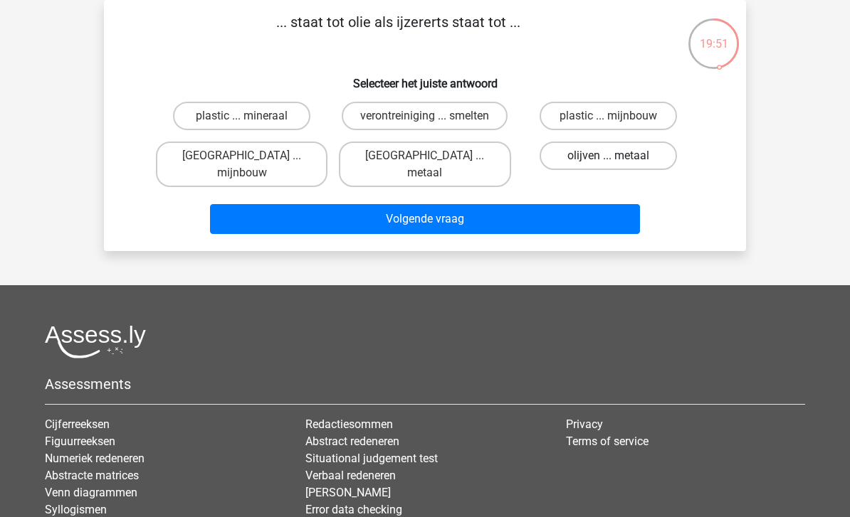
click at [616, 156] on label "olijven ... metaal" at bounding box center [607, 156] width 137 height 28
click at [616, 156] on input "olijven ... metaal" at bounding box center [612, 160] width 9 height 9
radio input "true"
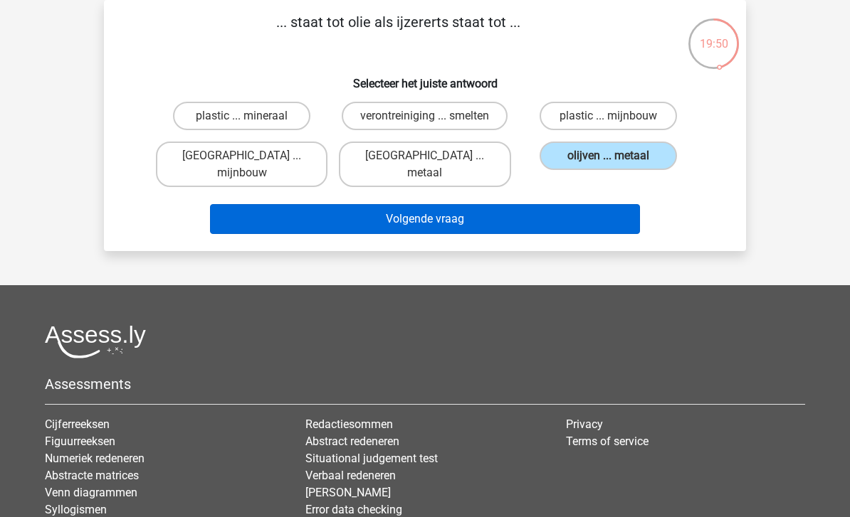
click at [579, 226] on button "Volgende vraag" at bounding box center [425, 219] width 431 height 30
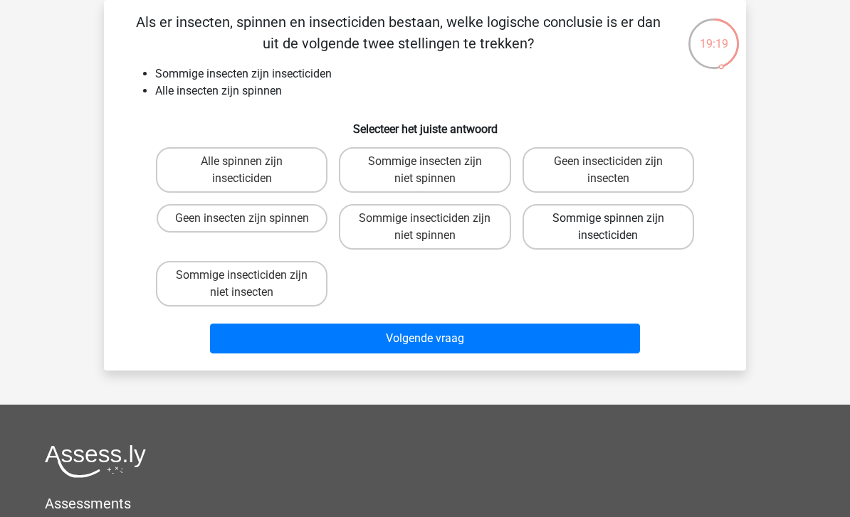
click at [643, 230] on label "Sommige spinnen zijn insecticiden" at bounding box center [608, 227] width 172 height 46
click at [617, 228] on input "Sommige spinnen zijn insecticiden" at bounding box center [612, 222] width 9 height 9
radio input "true"
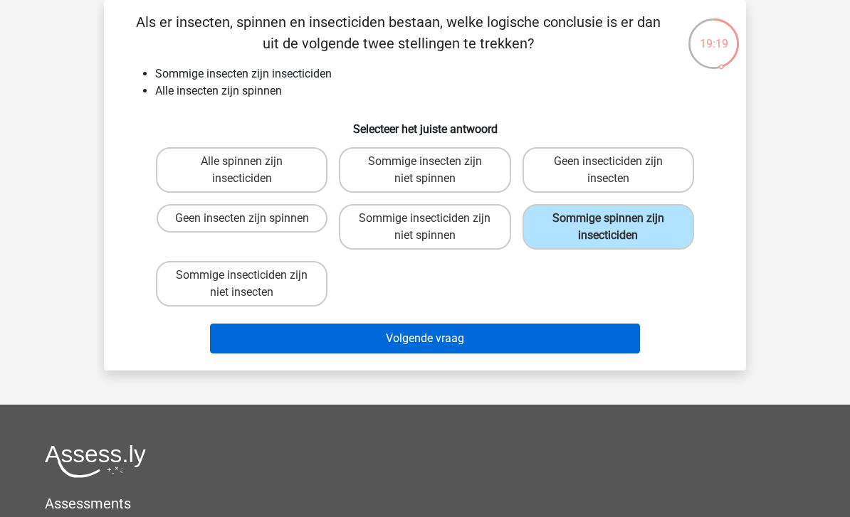
click at [607, 343] on button "Volgende vraag" at bounding box center [425, 339] width 431 height 30
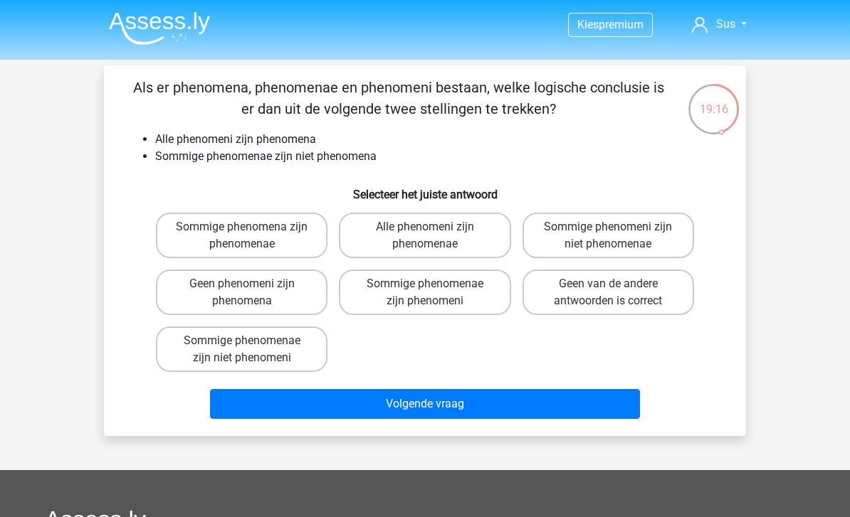
scroll to position [1, 0]
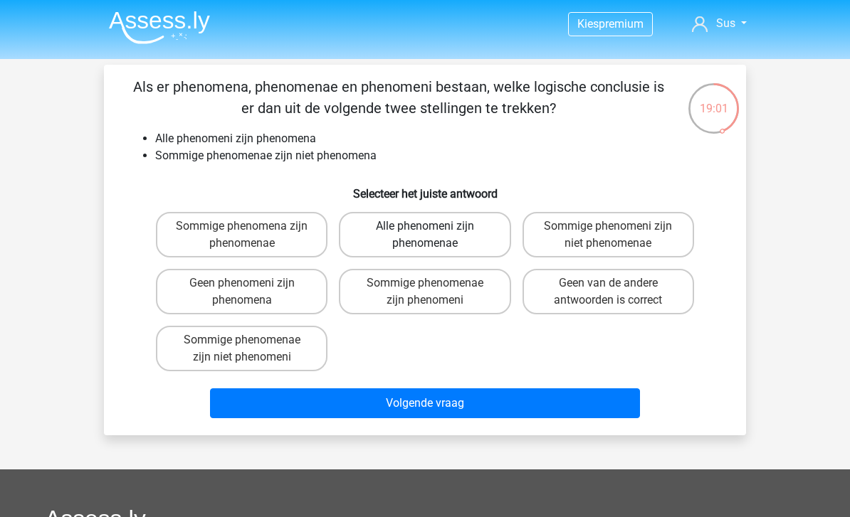
click at [436, 241] on label "Alle phenomeni zijn phenomenae" at bounding box center [425, 235] width 172 height 46
click at [434, 236] on input "Alle phenomeni zijn phenomenae" at bounding box center [429, 230] width 9 height 9
radio input "true"
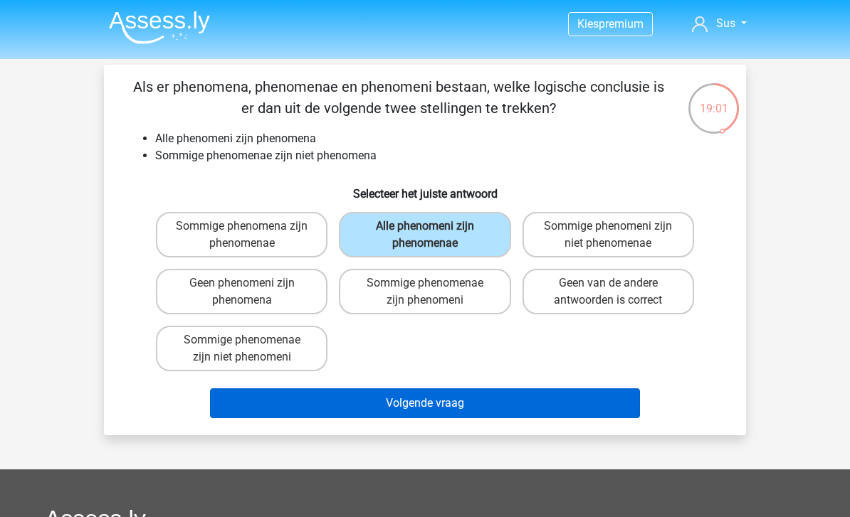
click at [419, 416] on button "Volgende vraag" at bounding box center [425, 404] width 431 height 30
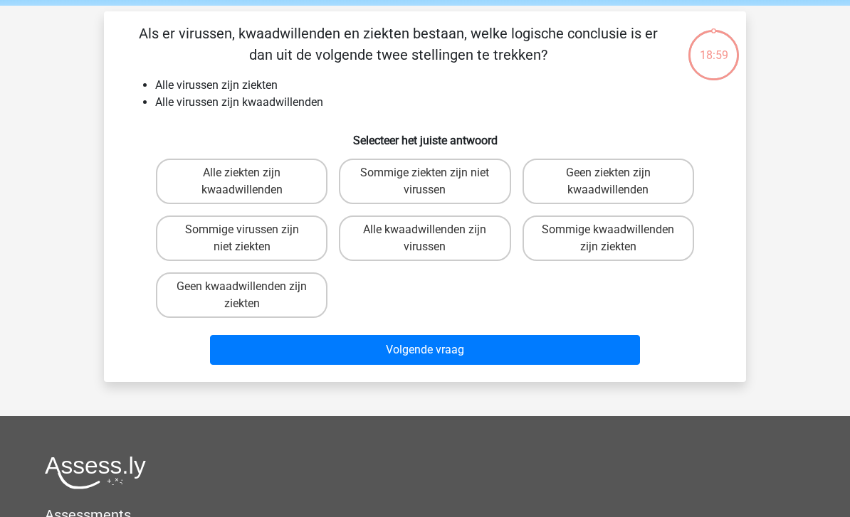
scroll to position [65, 0]
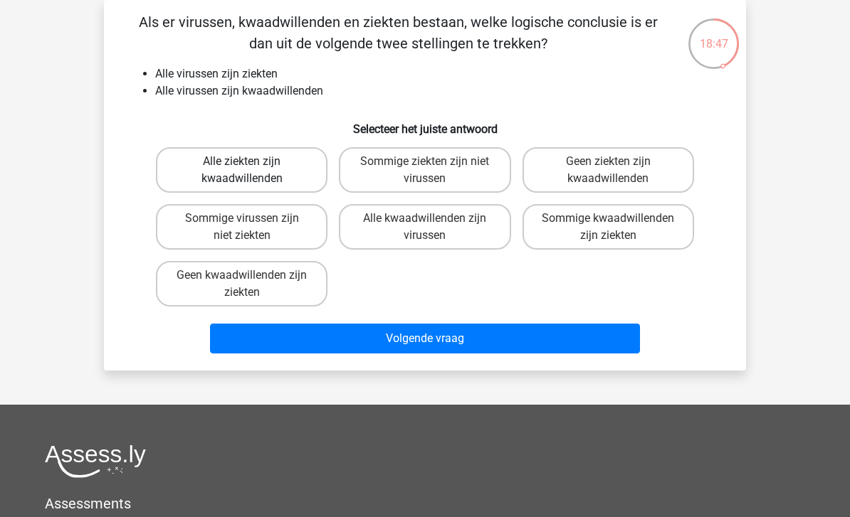
click at [287, 167] on label "Alle ziekten zijn kwaadwillenden" at bounding box center [242, 170] width 172 height 46
click at [251, 167] on input "Alle ziekten zijn kwaadwillenden" at bounding box center [246, 166] width 9 height 9
radio input "true"
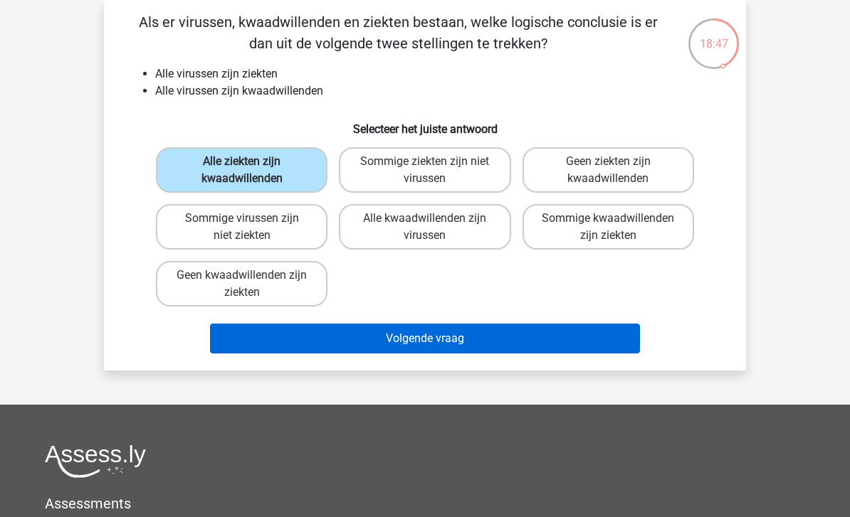
click at [379, 349] on button "Volgende vraag" at bounding box center [425, 339] width 431 height 30
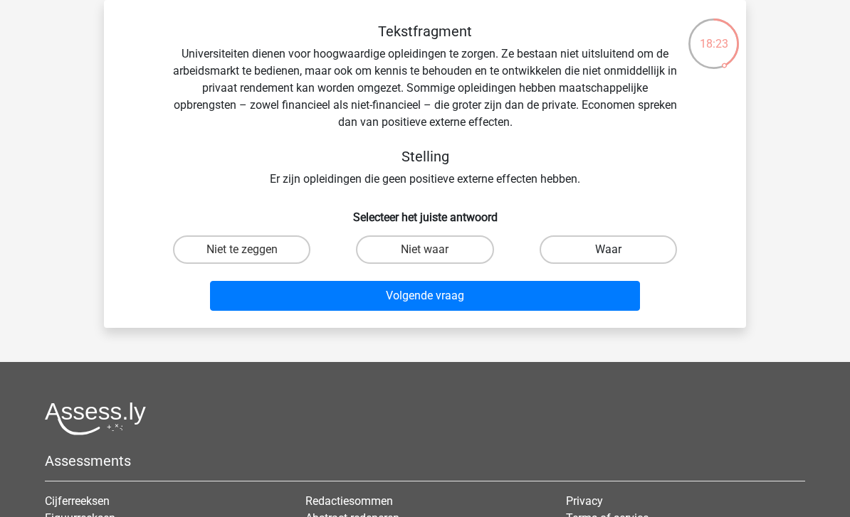
click at [629, 246] on label "Waar" at bounding box center [607, 250] width 137 height 28
click at [617, 250] on input "Waar" at bounding box center [612, 254] width 9 height 9
radio input "true"
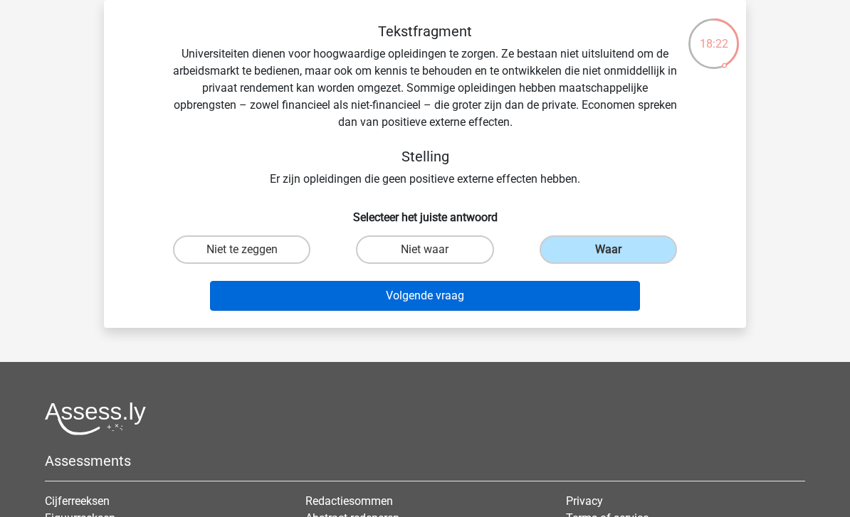
click at [600, 302] on button "Volgende vraag" at bounding box center [425, 296] width 431 height 30
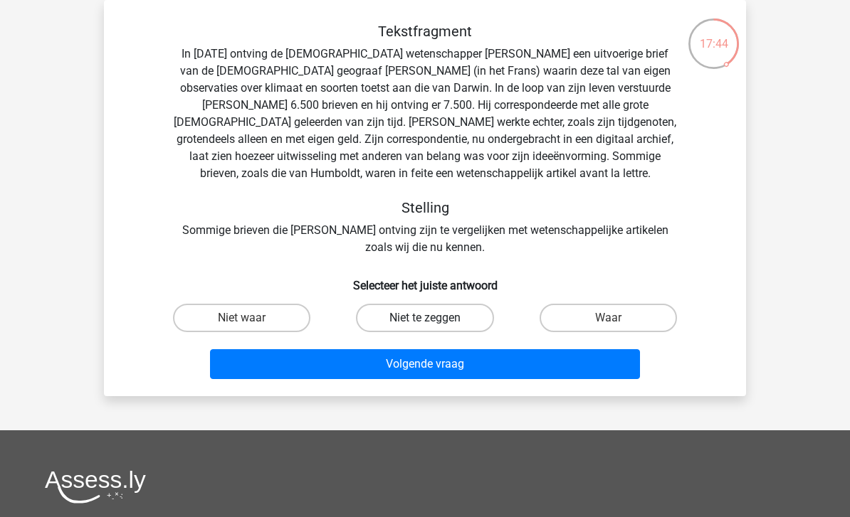
click at [467, 316] on label "Niet te zeggen" at bounding box center [424, 318] width 137 height 28
click at [434, 318] on input "Niet te zeggen" at bounding box center [429, 322] width 9 height 9
radio input "true"
click at [288, 321] on label "Niet waar" at bounding box center [241, 318] width 137 height 28
click at [251, 321] on input "Niet waar" at bounding box center [246, 322] width 9 height 9
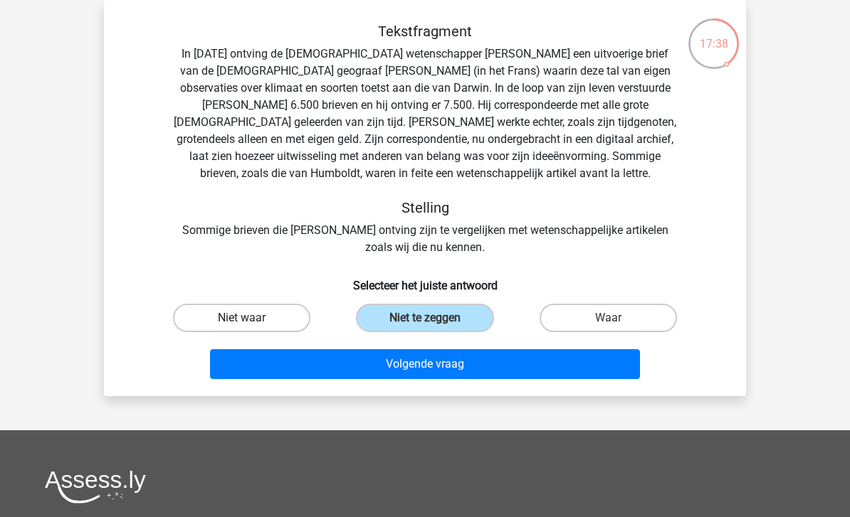
radio input "true"
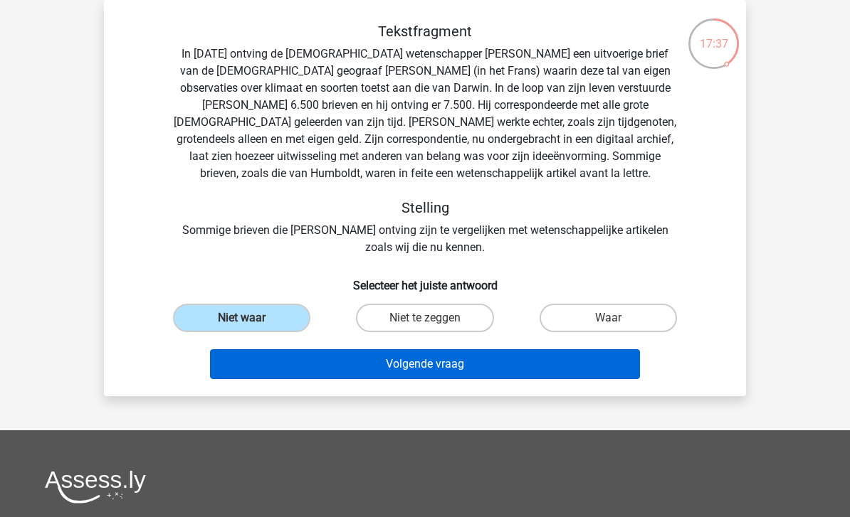
click at [409, 378] on button "Volgende vraag" at bounding box center [425, 364] width 431 height 30
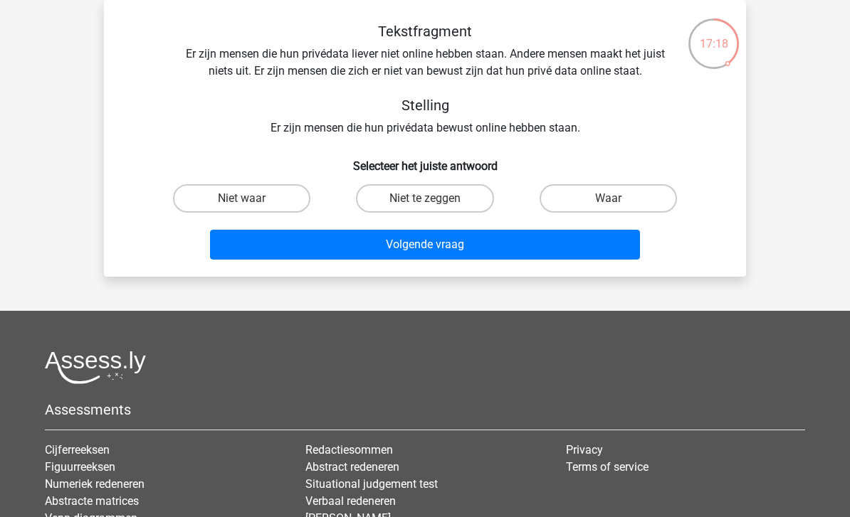
click at [625, 178] on div "Tekstfragment Er zijn mensen die hun privédata liever niet online hebben staan.…" at bounding box center [425, 144] width 631 height 243
click at [625, 198] on label "Waar" at bounding box center [607, 198] width 137 height 28
click at [617, 199] on input "Waar" at bounding box center [612, 203] width 9 height 9
radio input "true"
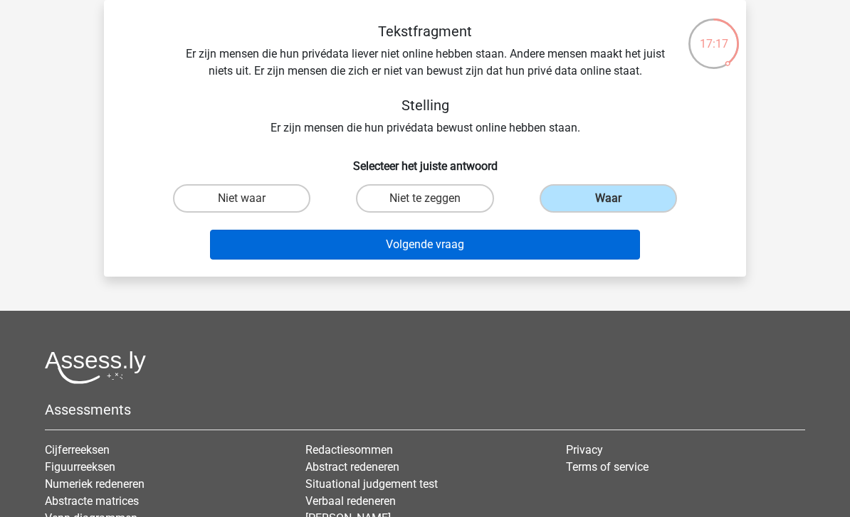
click at [564, 254] on button "Volgende vraag" at bounding box center [425, 245] width 431 height 30
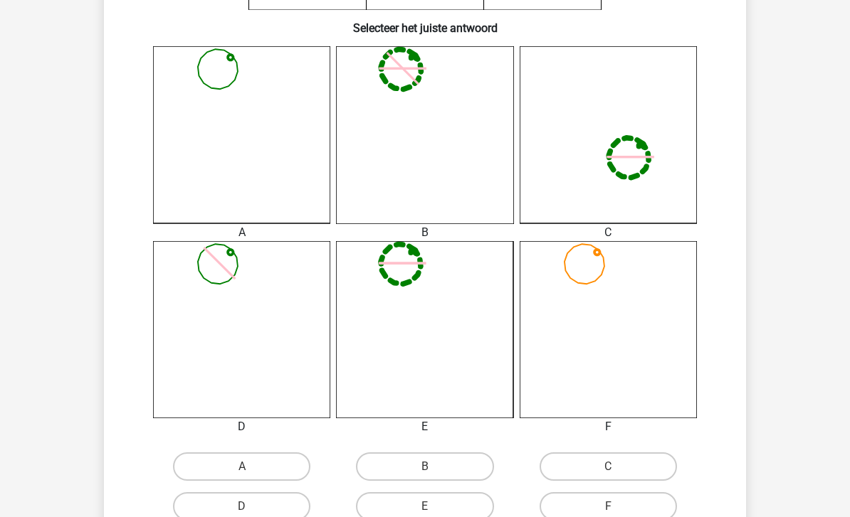
scroll to position [372, 0]
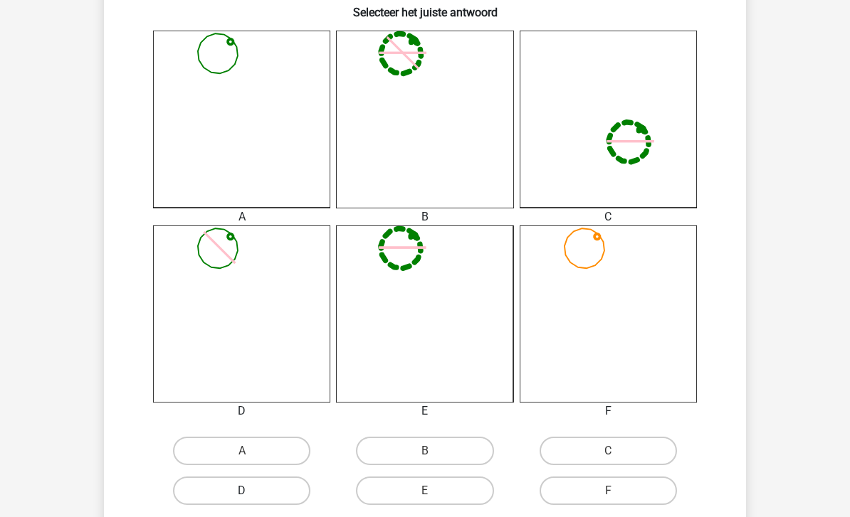
click at [259, 490] on label "D" at bounding box center [241, 491] width 137 height 28
click at [251, 491] on input "D" at bounding box center [246, 495] width 9 height 9
radio input "true"
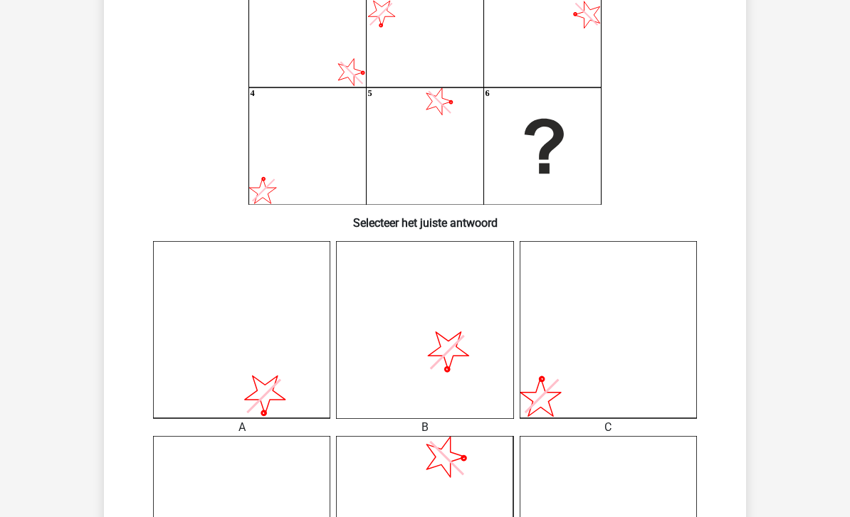
scroll to position [65, 0]
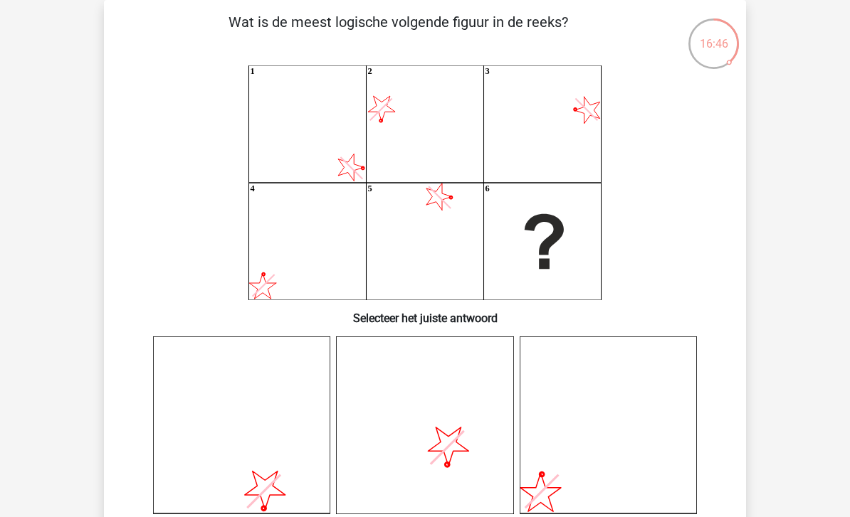
click at [359, 147] on icon "1 2 3 4 5 6" at bounding box center [425, 182] width 574 height 235
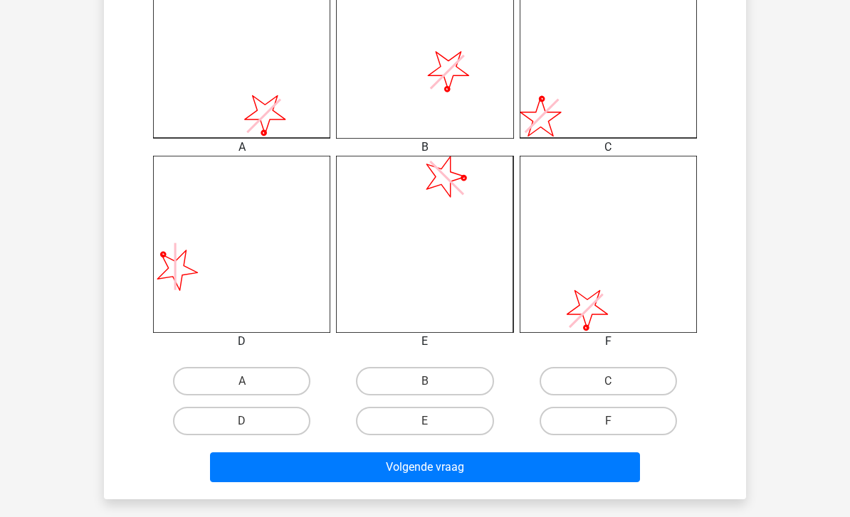
scroll to position [444, 0]
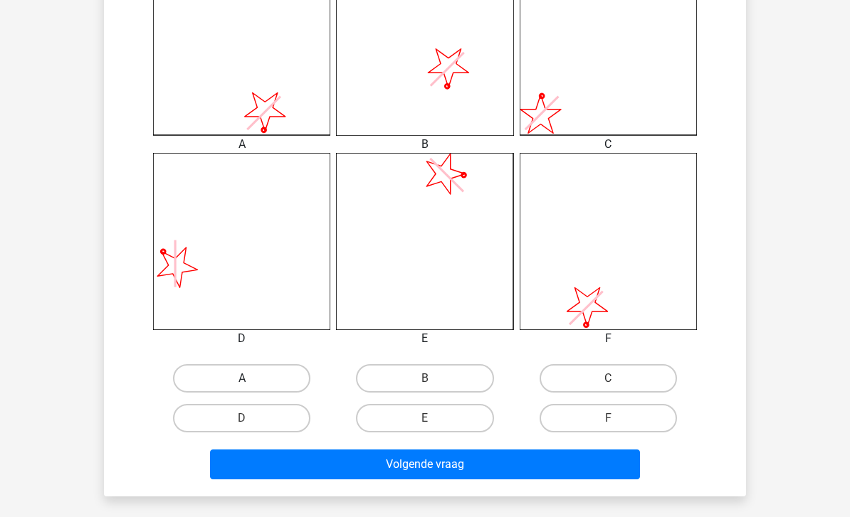
click at [283, 377] on label "A" at bounding box center [241, 378] width 137 height 28
click at [251, 379] on input "A" at bounding box center [246, 383] width 9 height 9
radio input "true"
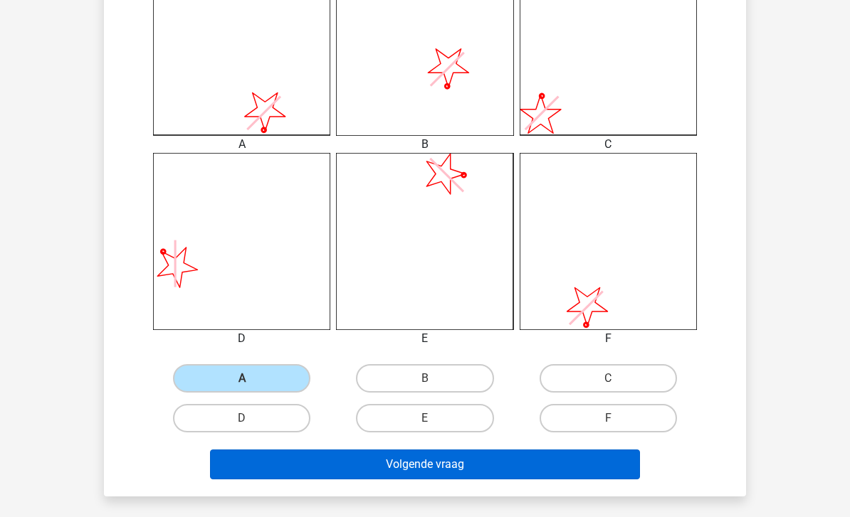
click at [347, 477] on button "Volgende vraag" at bounding box center [425, 465] width 431 height 30
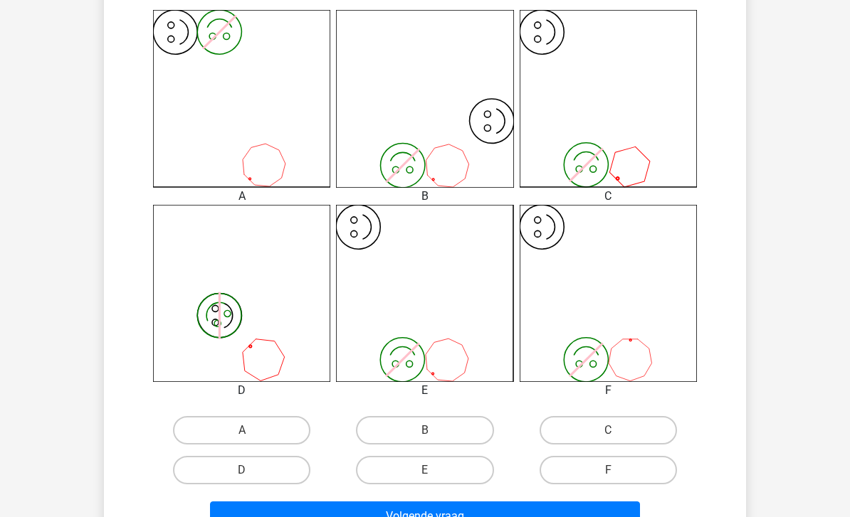
scroll to position [418, 0]
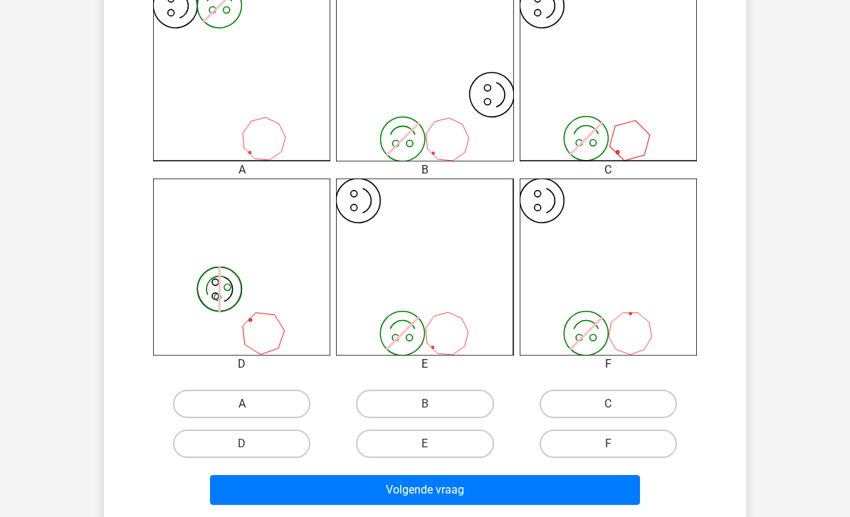
click at [277, 391] on label "A" at bounding box center [241, 404] width 137 height 28
click at [251, 404] on input "A" at bounding box center [246, 408] width 9 height 9
radio input "true"
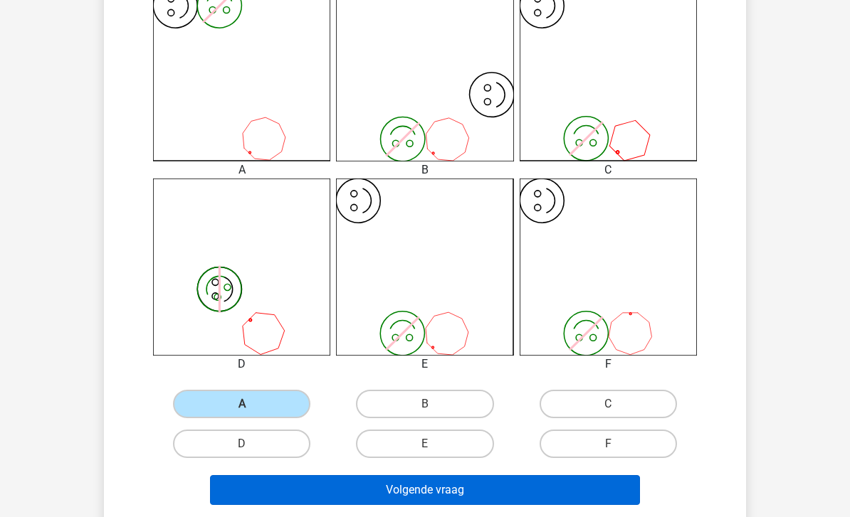
click at [347, 484] on button "Volgende vraag" at bounding box center [425, 490] width 431 height 30
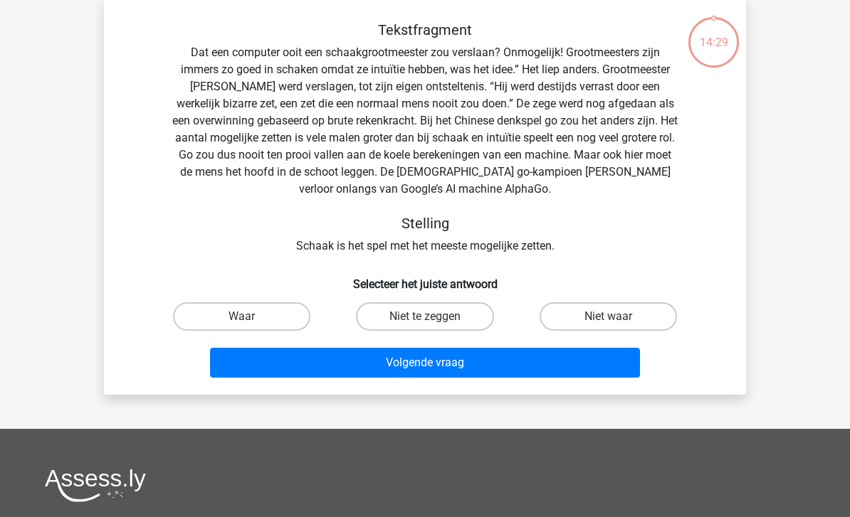
scroll to position [65, 0]
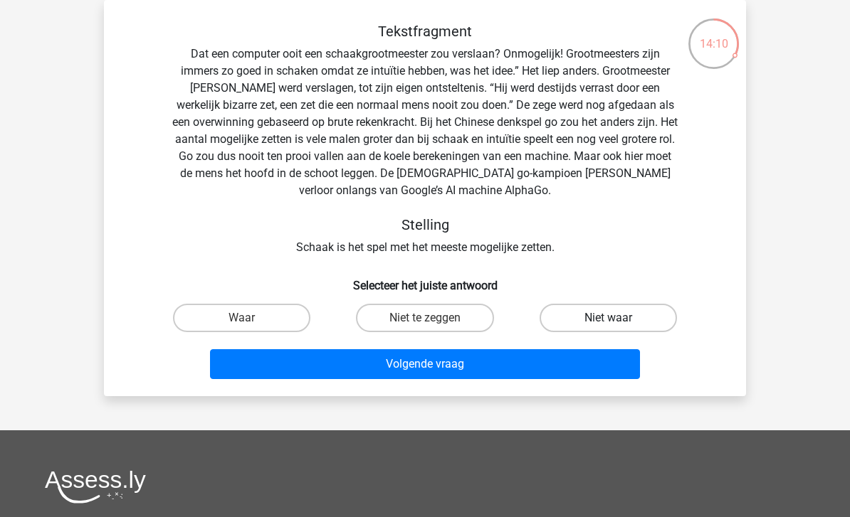
click at [576, 314] on label "Niet waar" at bounding box center [607, 318] width 137 height 28
click at [608, 318] on input "Niet waar" at bounding box center [612, 322] width 9 height 9
radio input "true"
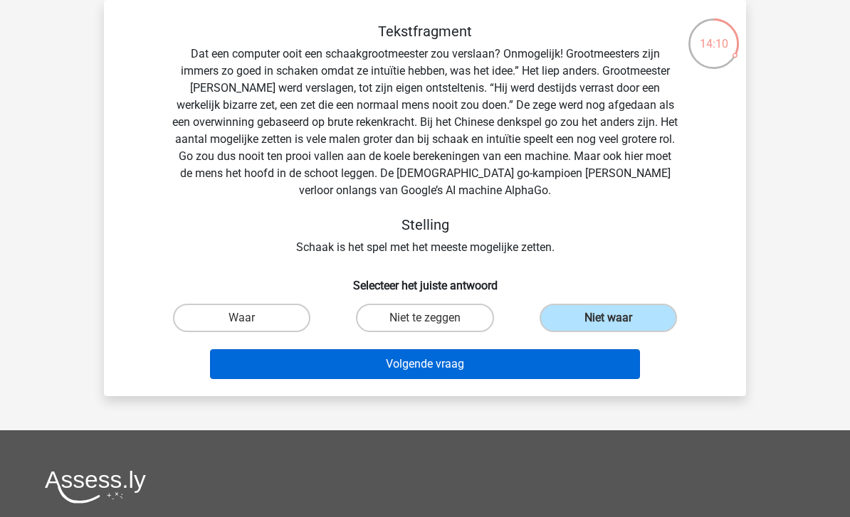
click at [540, 372] on button "Volgende vraag" at bounding box center [425, 364] width 431 height 30
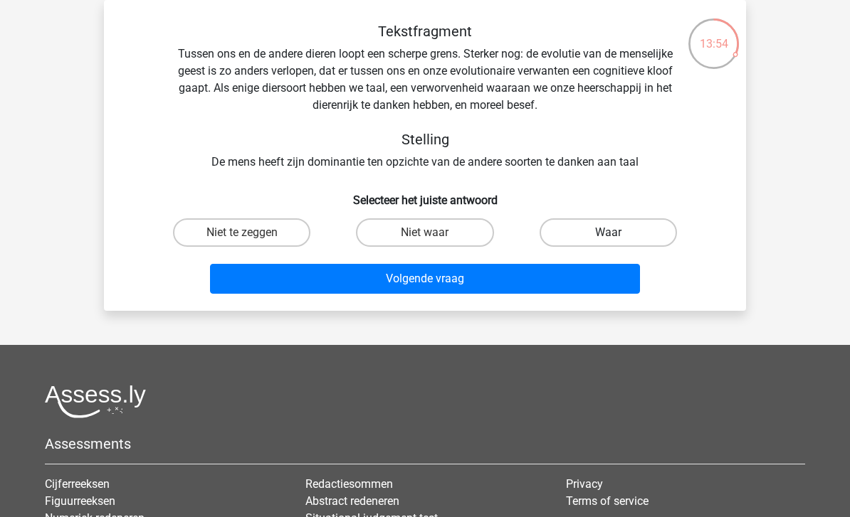
click at [595, 233] on label "Waar" at bounding box center [607, 232] width 137 height 28
click at [608, 233] on input "Waar" at bounding box center [612, 237] width 9 height 9
radio input "true"
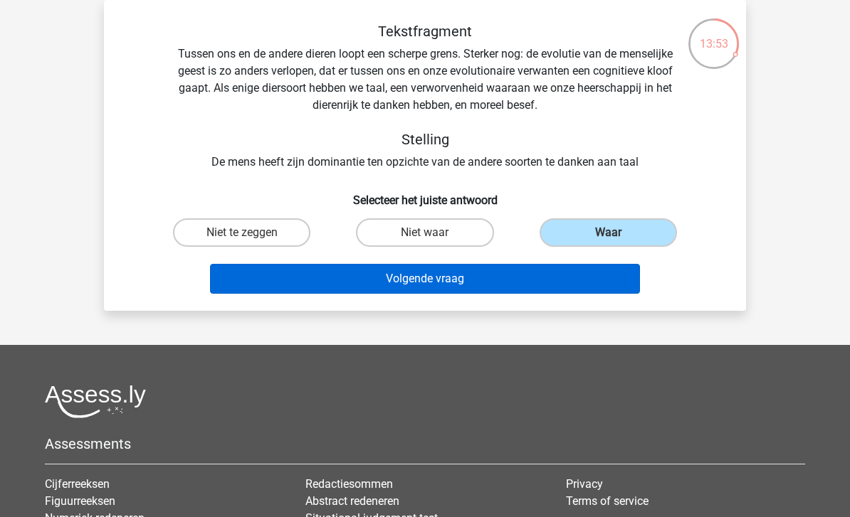
click at [546, 283] on button "Volgende vraag" at bounding box center [425, 279] width 431 height 30
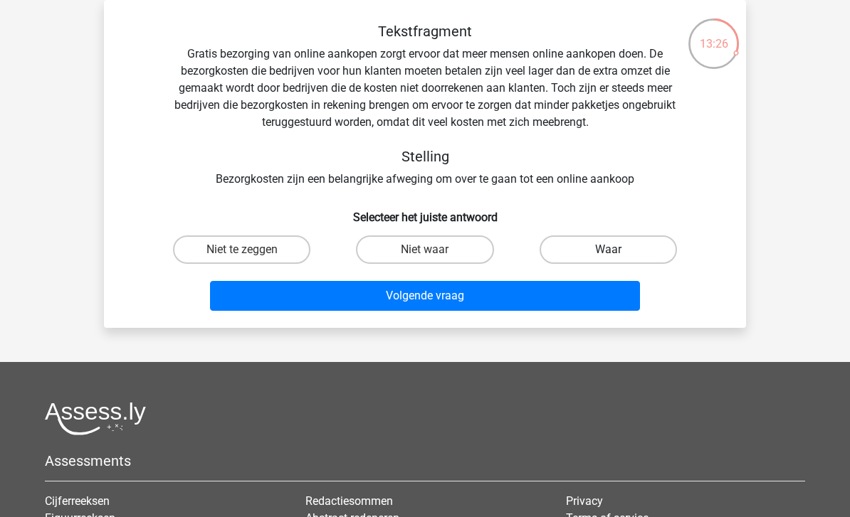
click at [649, 237] on label "Waar" at bounding box center [607, 250] width 137 height 28
click at [617, 250] on input "Waar" at bounding box center [612, 254] width 9 height 9
radio input "true"
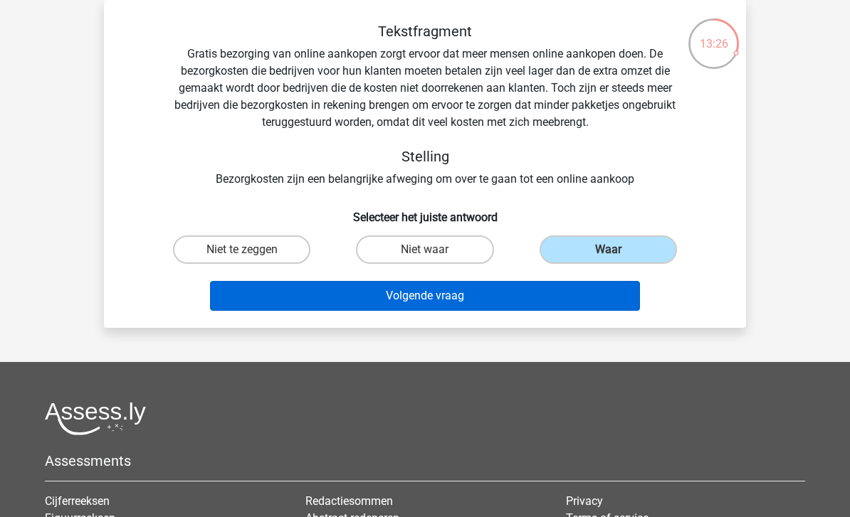
click at [576, 302] on button "Volgende vraag" at bounding box center [425, 296] width 431 height 30
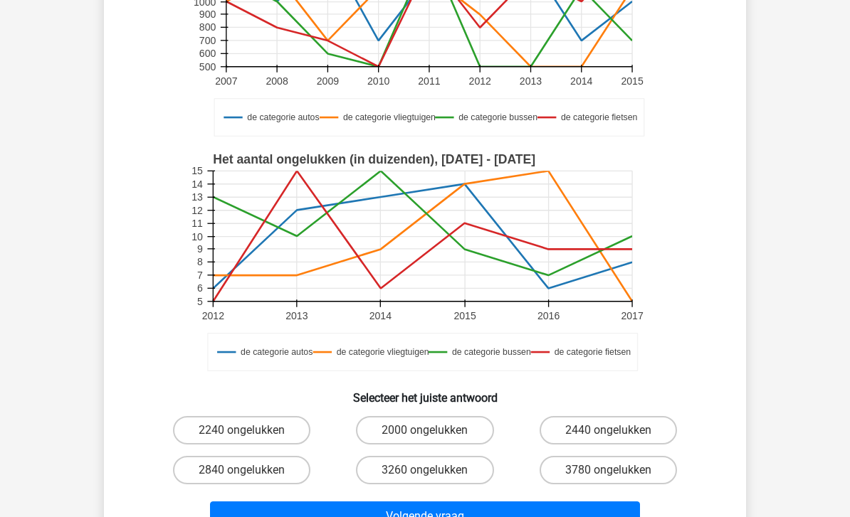
scroll to position [223, 0]
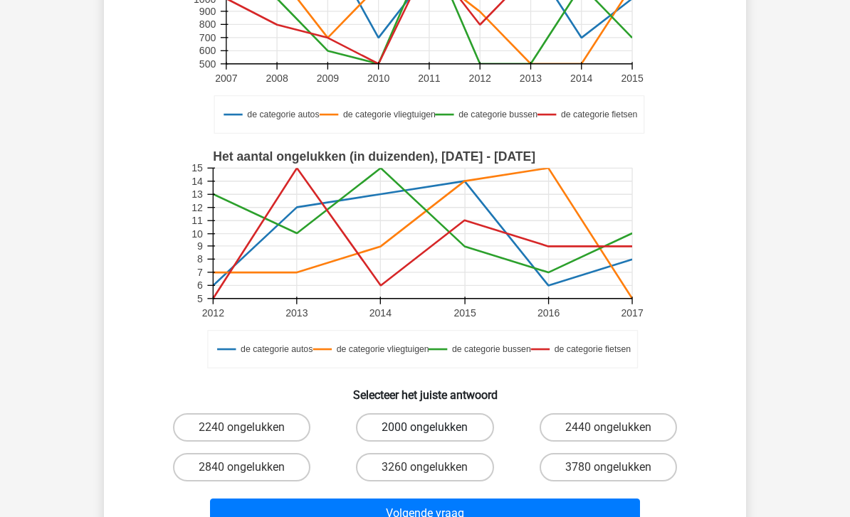
click at [471, 424] on label "2000 ongelukken" at bounding box center [424, 428] width 137 height 28
click at [434, 428] on input "2000 ongelukken" at bounding box center [429, 432] width 9 height 9
radio input "true"
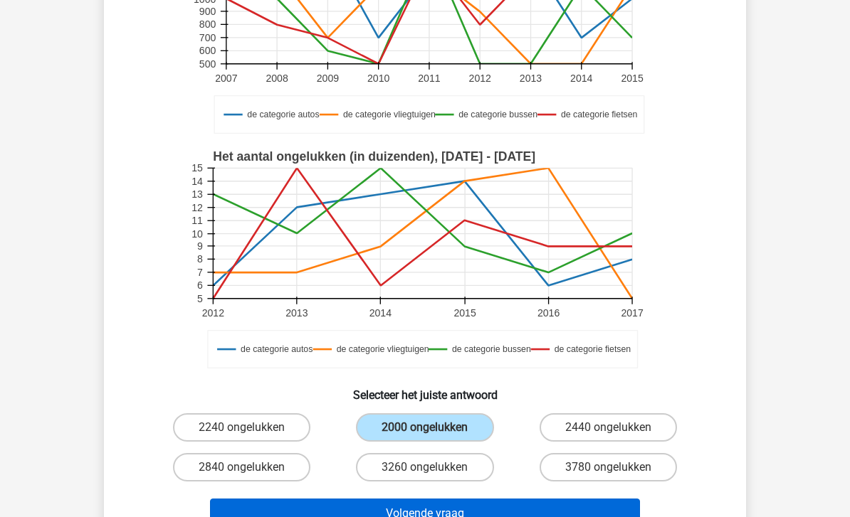
click at [504, 517] on button "Volgende vraag" at bounding box center [425, 514] width 431 height 30
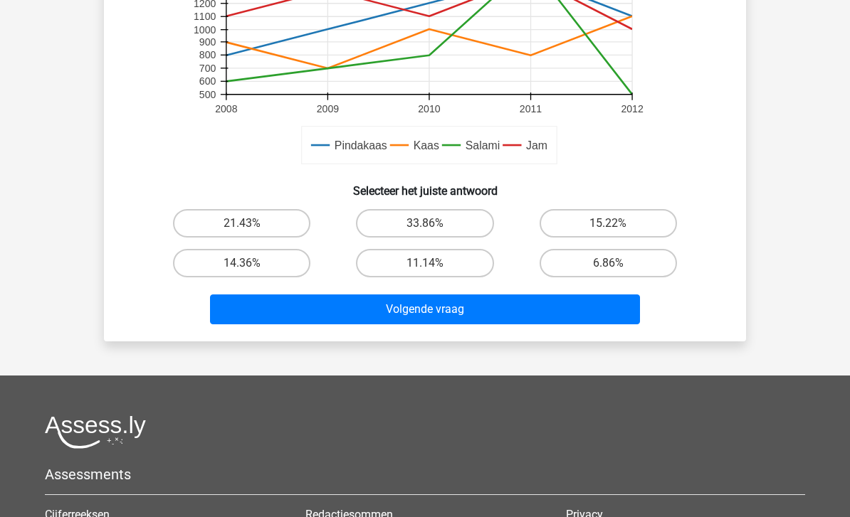
scroll to position [451, 0]
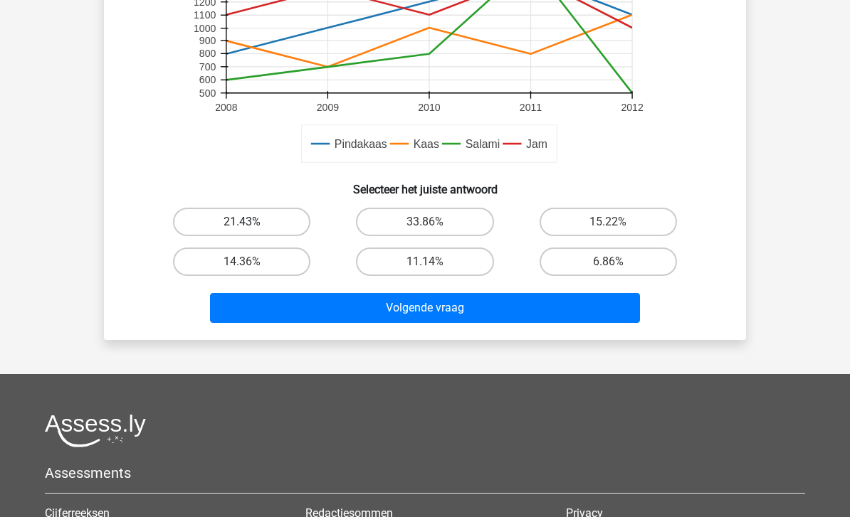
click at [230, 225] on label "21.43%" at bounding box center [241, 222] width 137 height 28
click at [242, 225] on input "21.43%" at bounding box center [246, 226] width 9 height 9
radio input "true"
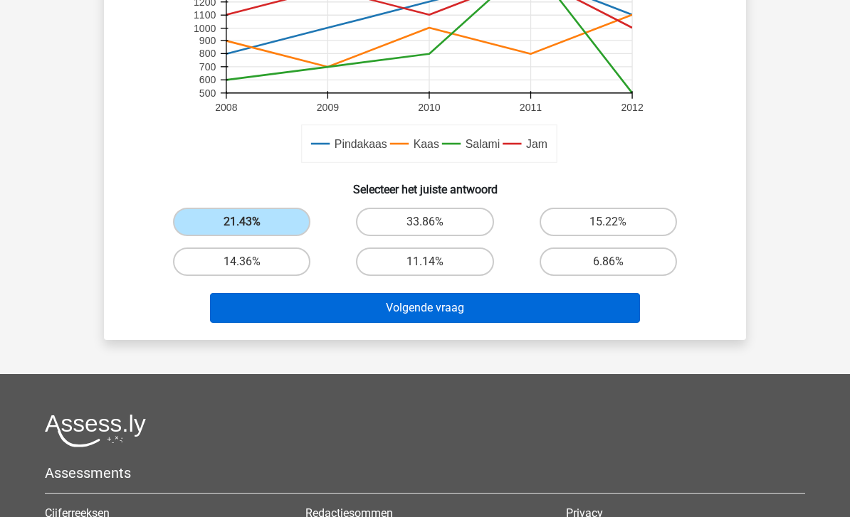
click at [339, 305] on button "Volgende vraag" at bounding box center [425, 308] width 431 height 30
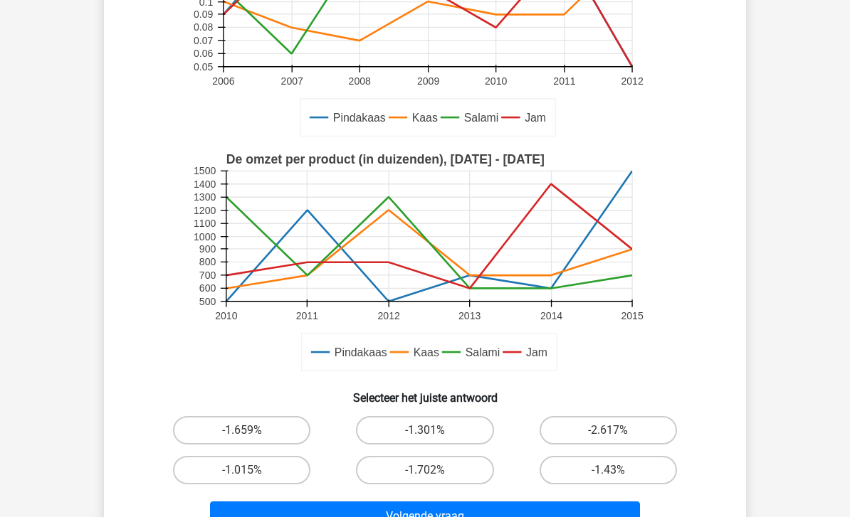
scroll to position [285, 0]
click at [275, 468] on label "-1.015%" at bounding box center [241, 470] width 137 height 28
click at [251, 470] on input "-1.015%" at bounding box center [246, 474] width 9 height 9
radio input "true"
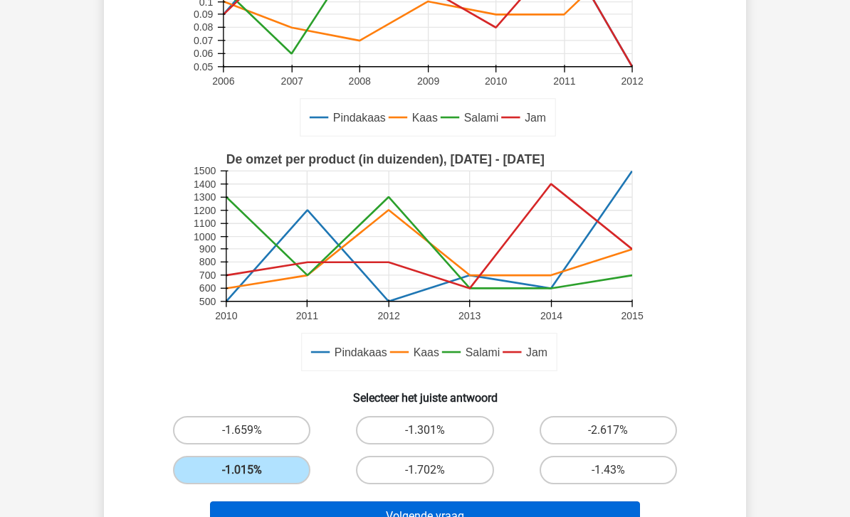
click at [345, 516] on button "Volgende vraag" at bounding box center [425, 517] width 431 height 30
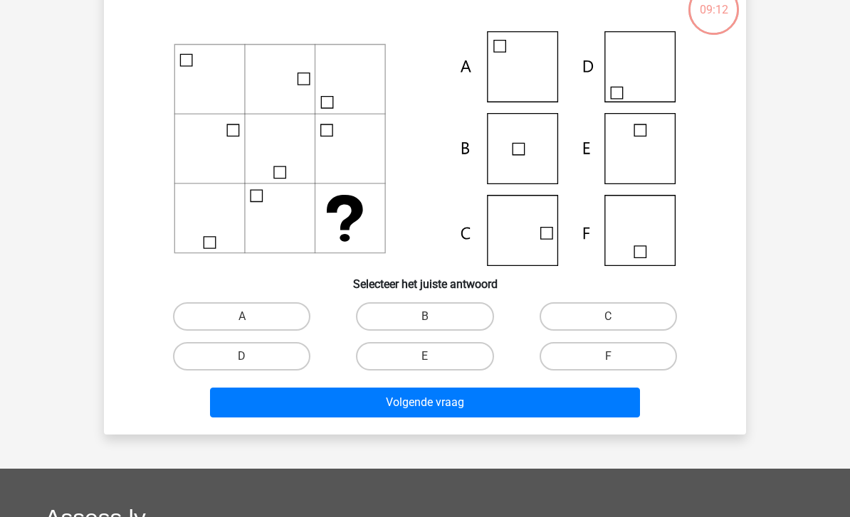
scroll to position [65, 0]
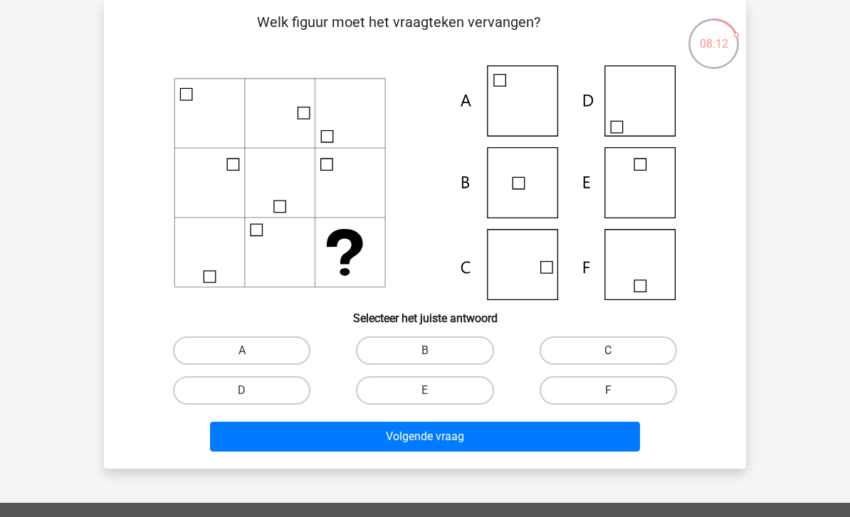
click at [611, 345] on label "C" at bounding box center [607, 351] width 137 height 28
click at [611, 351] on input "C" at bounding box center [612, 355] width 9 height 9
radio input "true"
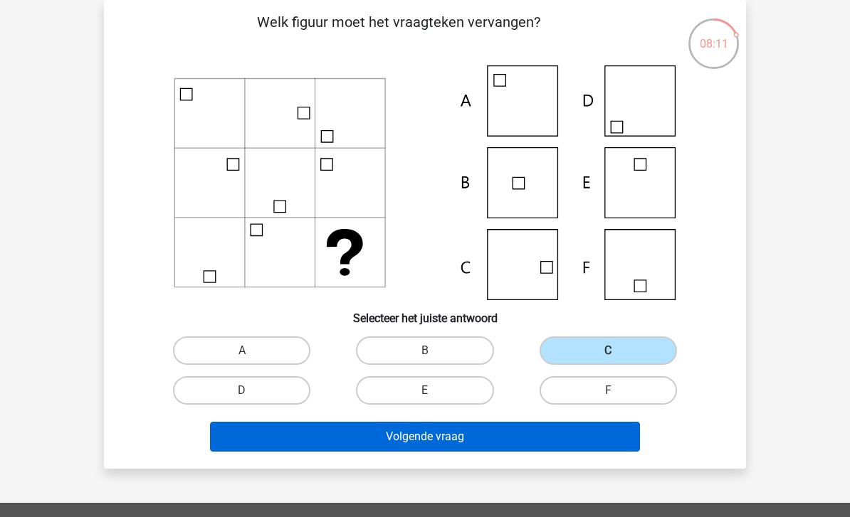
click at [507, 451] on button "Volgende vraag" at bounding box center [425, 437] width 431 height 30
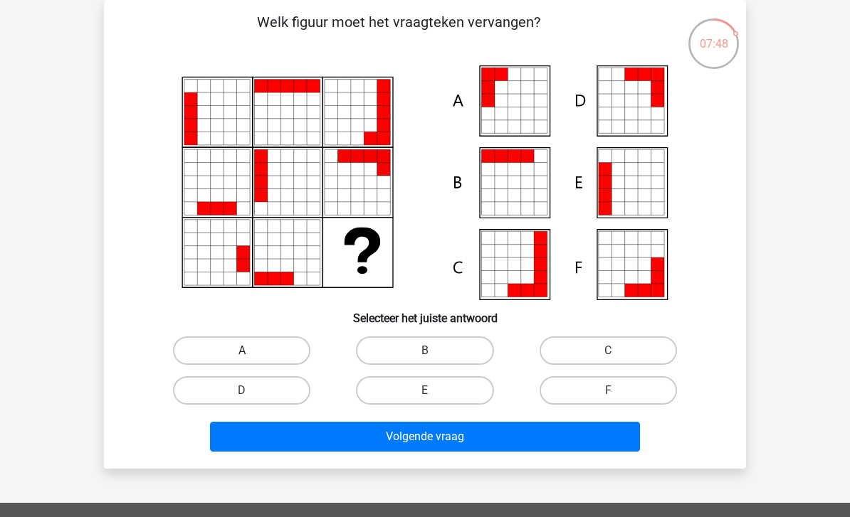
click at [258, 349] on label "A" at bounding box center [241, 351] width 137 height 28
click at [251, 351] on input "A" at bounding box center [246, 355] width 9 height 9
radio input "true"
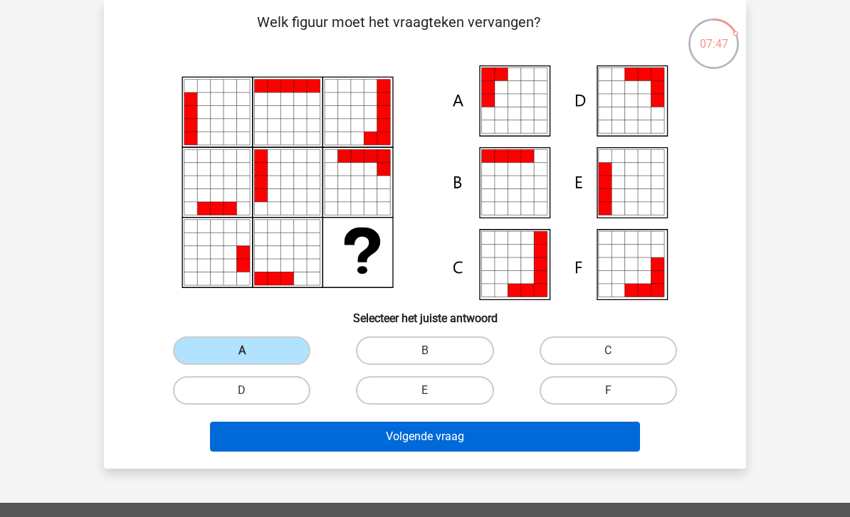
click at [380, 448] on button "Volgende vraag" at bounding box center [425, 437] width 431 height 30
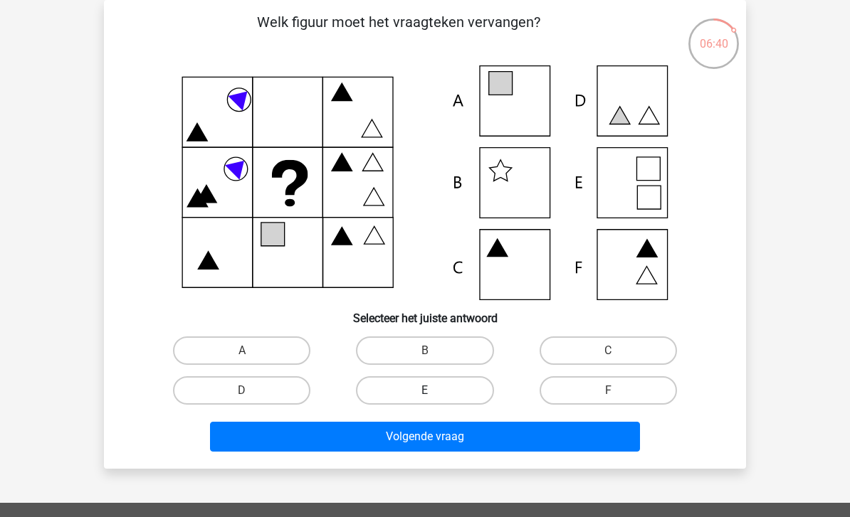
click at [441, 396] on label "E" at bounding box center [424, 391] width 137 height 28
click at [434, 396] on input "E" at bounding box center [429, 395] width 9 height 9
radio input "true"
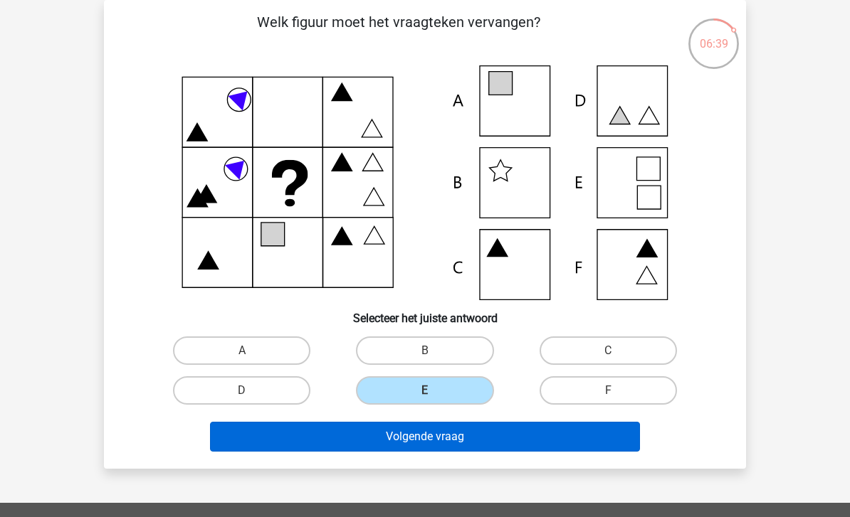
click at [478, 450] on button "Volgende vraag" at bounding box center [425, 437] width 431 height 30
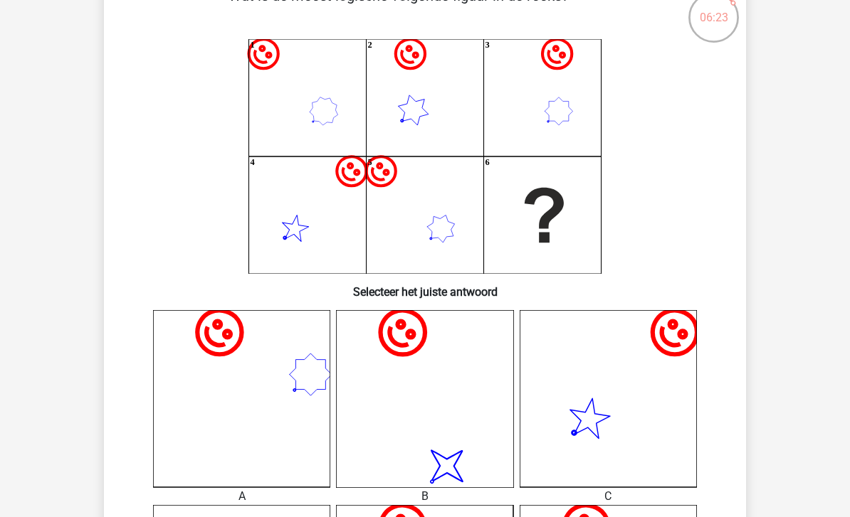
scroll to position [93, 0]
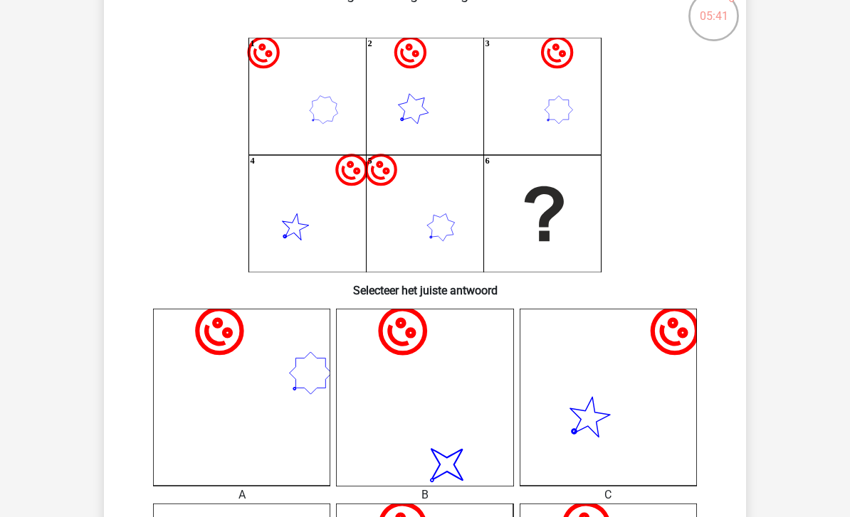
click at [512, 315] on div "image/svg+xml" at bounding box center [608, 397] width 199 height 177
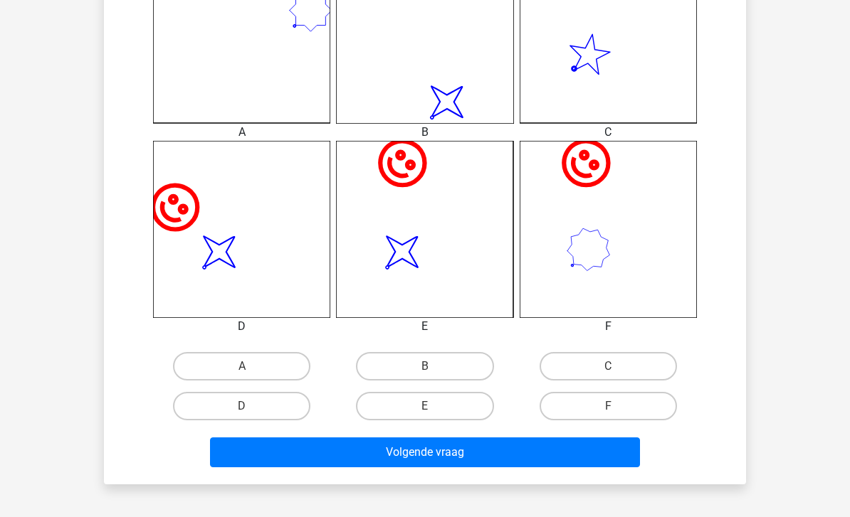
scroll to position [458, 0]
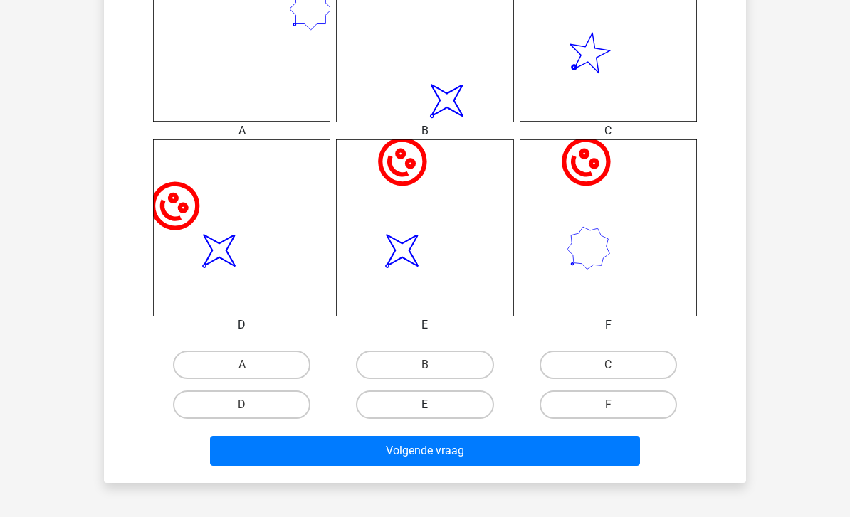
click at [456, 408] on label "E" at bounding box center [424, 405] width 137 height 28
click at [434, 408] on input "E" at bounding box center [429, 409] width 9 height 9
radio input "true"
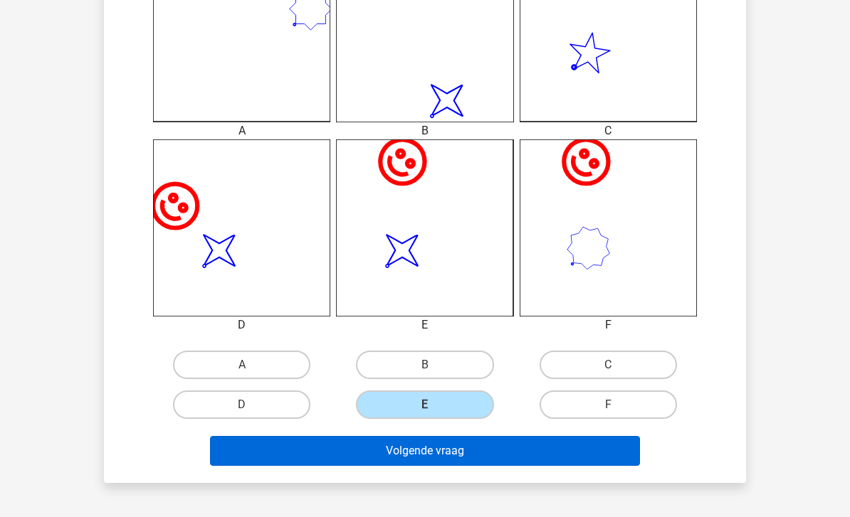
click at [462, 441] on button "Volgende vraag" at bounding box center [425, 451] width 431 height 30
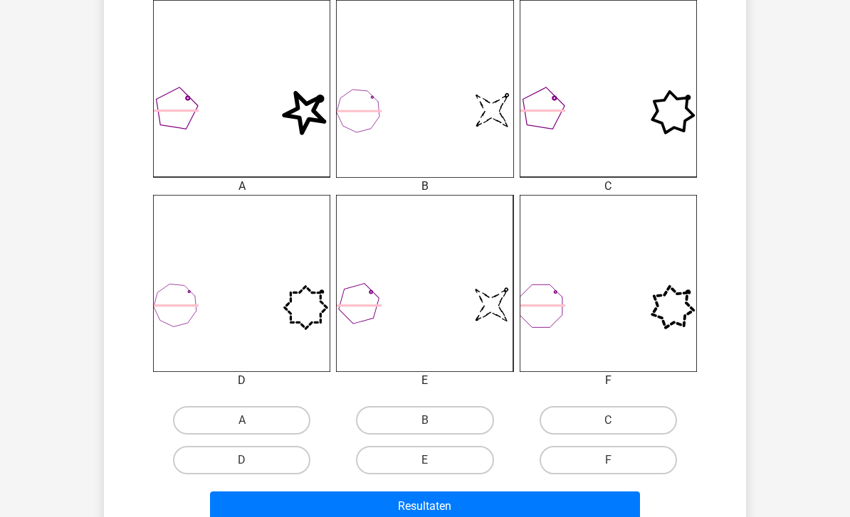
scroll to position [434, 0]
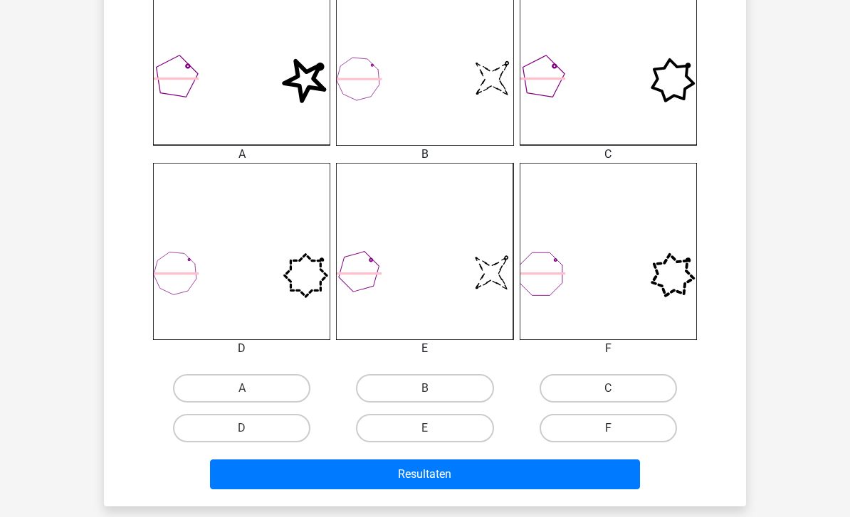
click at [611, 440] on label "F" at bounding box center [607, 428] width 137 height 28
click at [611, 438] on input "F" at bounding box center [612, 432] width 9 height 9
radio input "true"
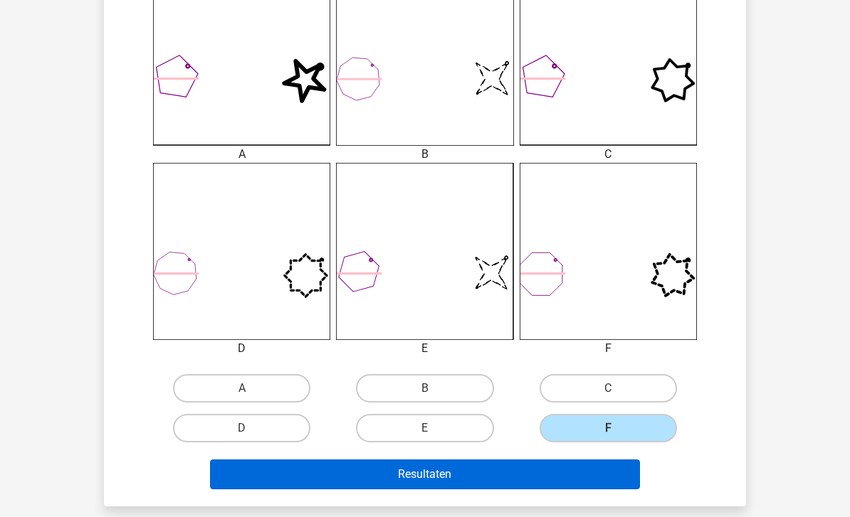
click at [549, 477] on button "Resultaten" at bounding box center [425, 475] width 431 height 30
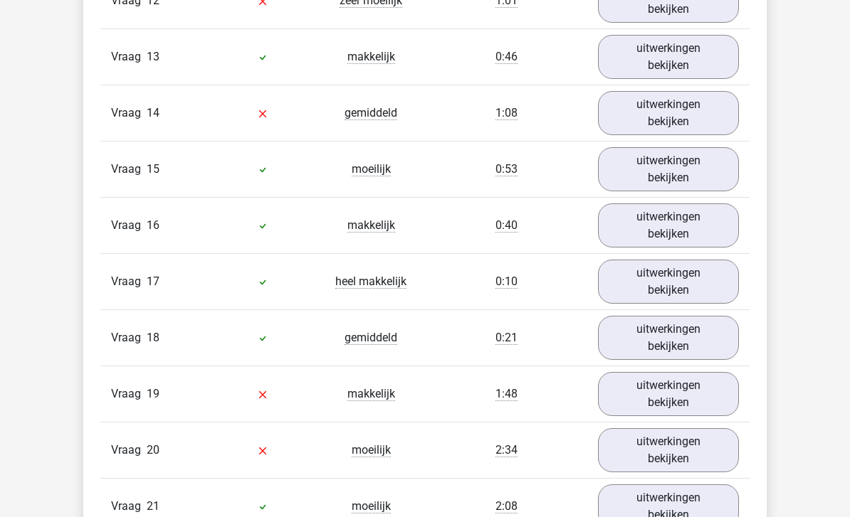
scroll to position [2747, 0]
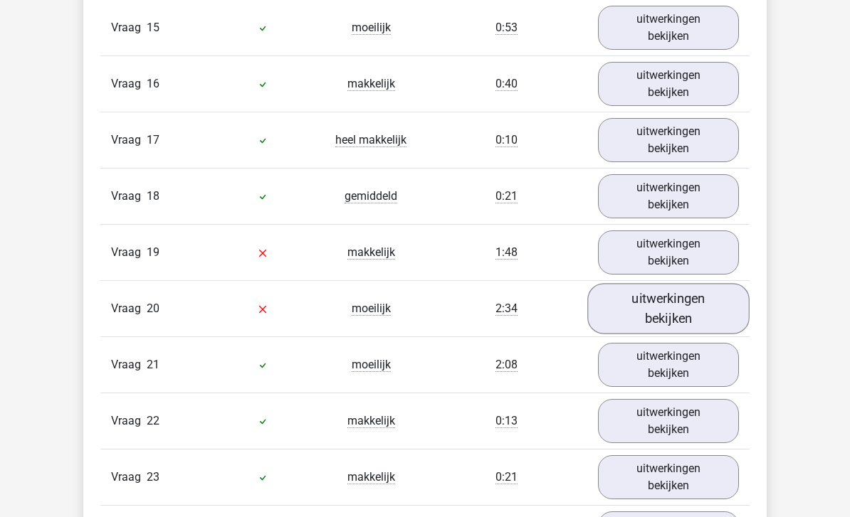
click at [736, 290] on link "uitwerkingen bekijken" at bounding box center [668, 310] width 162 height 51
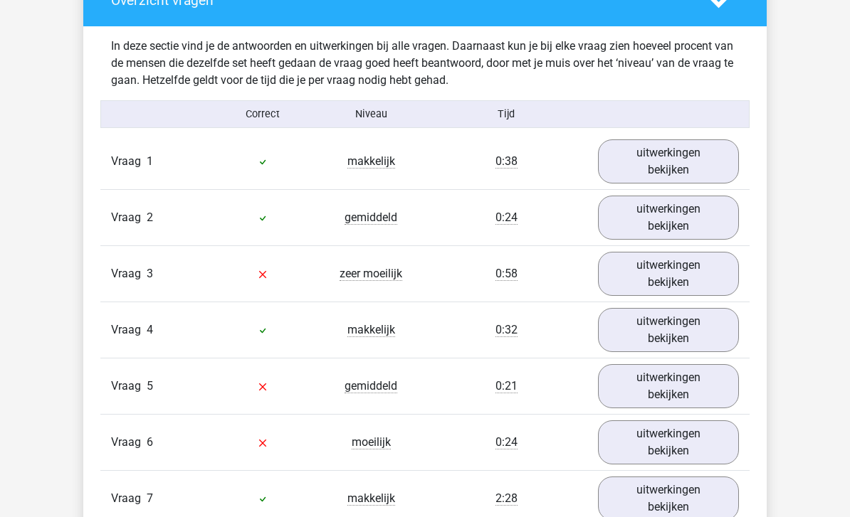
scroll to position [1976, 0]
click at [710, 260] on link "uitwerkingen bekijken" at bounding box center [668, 274] width 162 height 51
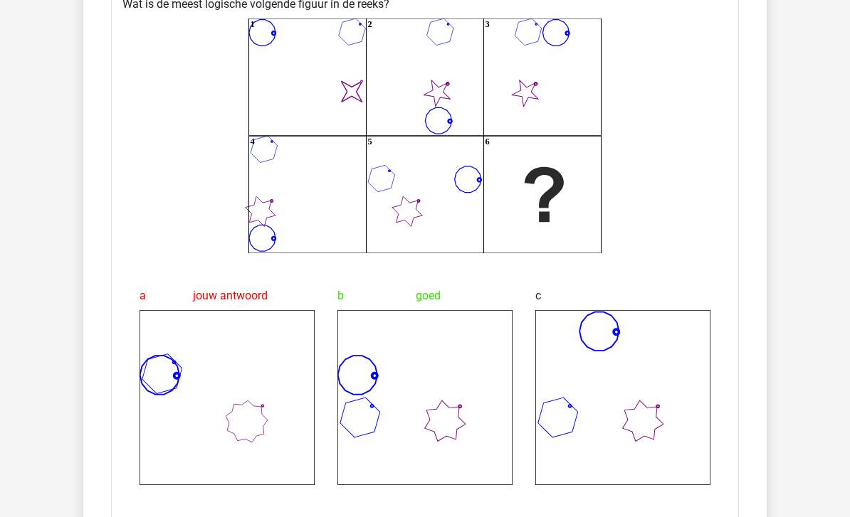
scroll to position [2307, 0]
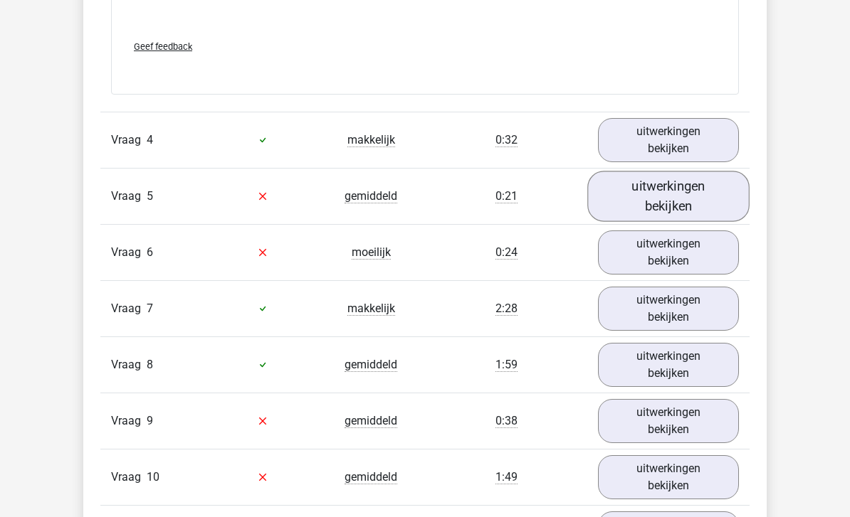
click at [721, 183] on link "uitwerkingen bekijken" at bounding box center [668, 197] width 162 height 51
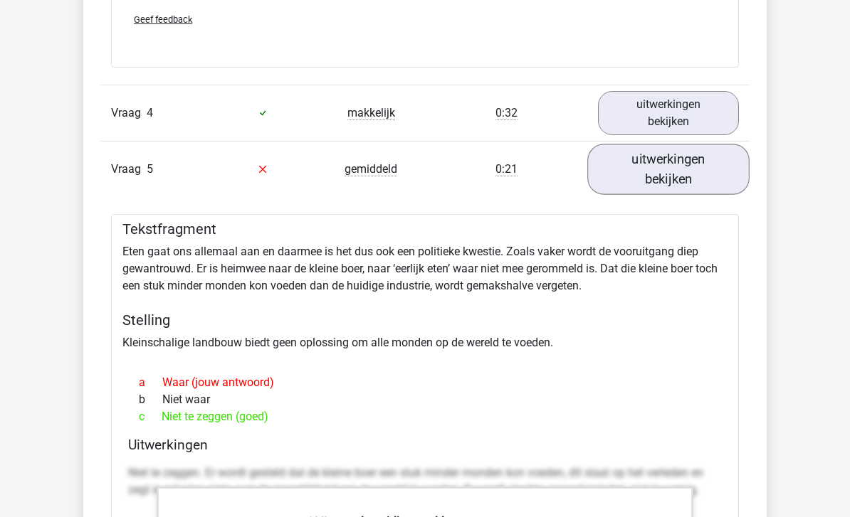
scroll to position [3486, 0]
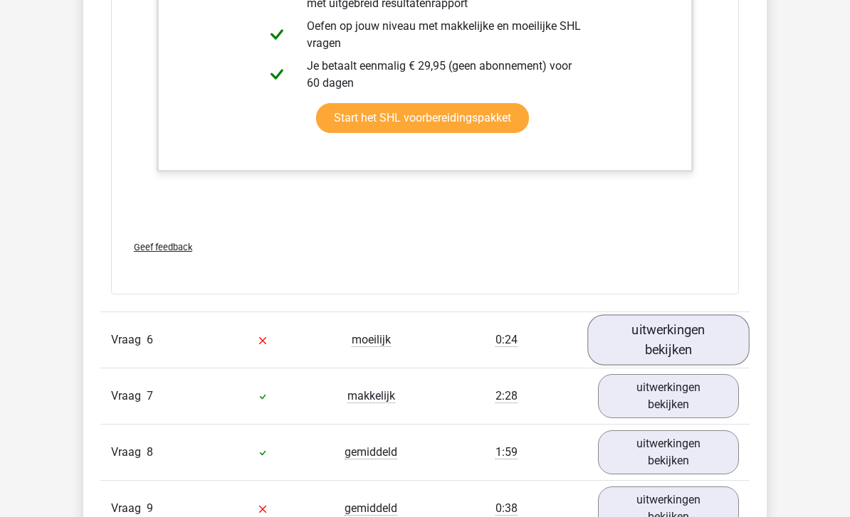
click at [727, 326] on link "uitwerkingen bekijken" at bounding box center [668, 340] width 162 height 51
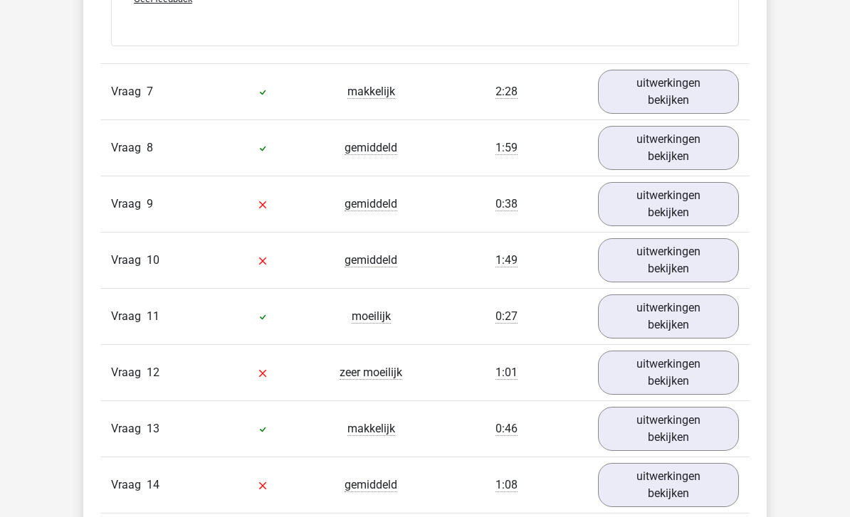
scroll to position [5143, 0]
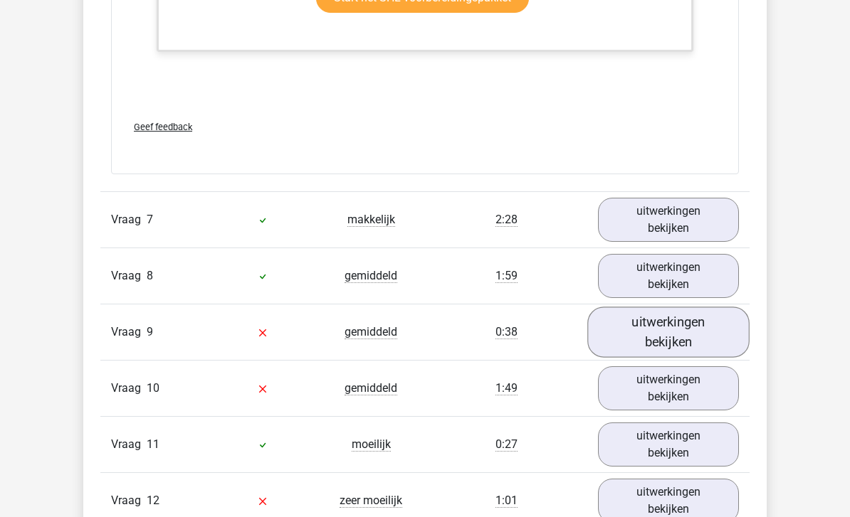
click at [685, 308] on link "uitwerkingen bekijken" at bounding box center [668, 332] width 162 height 51
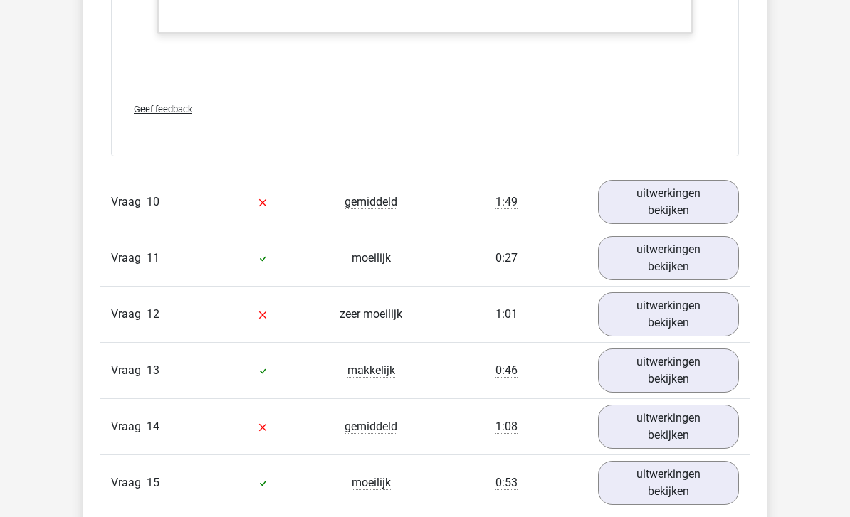
scroll to position [6526, 0]
click at [709, 185] on link "uitwerkingen bekijken" at bounding box center [668, 202] width 162 height 51
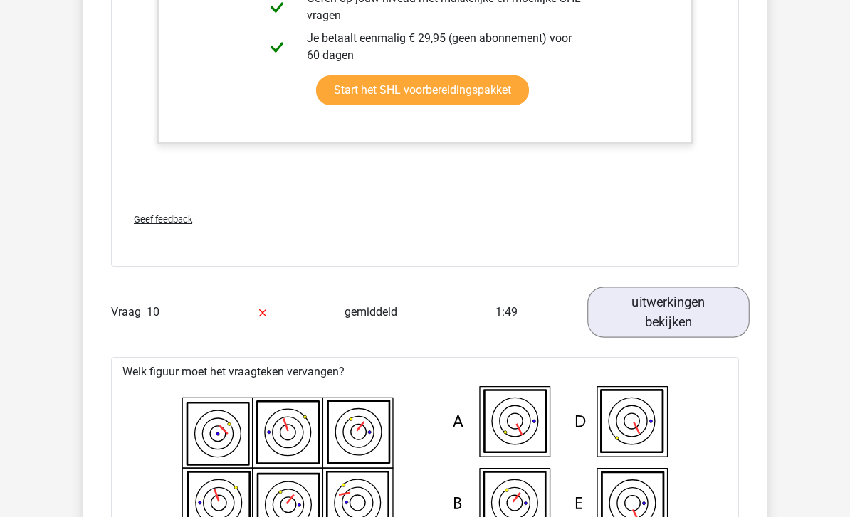
scroll to position [6400, 0]
